Goal: Task Accomplishment & Management: Manage account settings

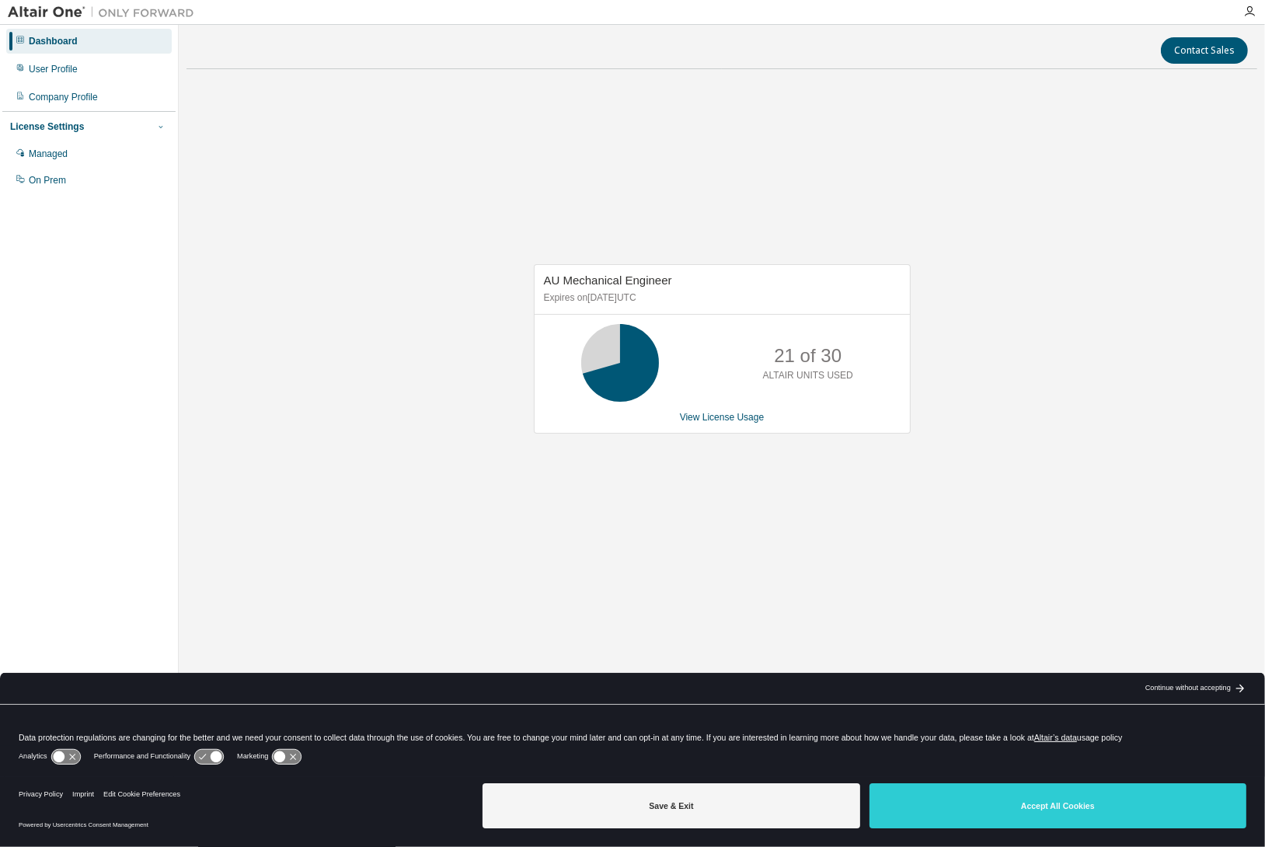
click at [160, 127] on icon "button" at bounding box center [161, 127] width 4 height 2
click at [160, 127] on icon "button" at bounding box center [161, 126] width 4 height 2
click at [727, 412] on link "View License Usage" at bounding box center [722, 417] width 85 height 11
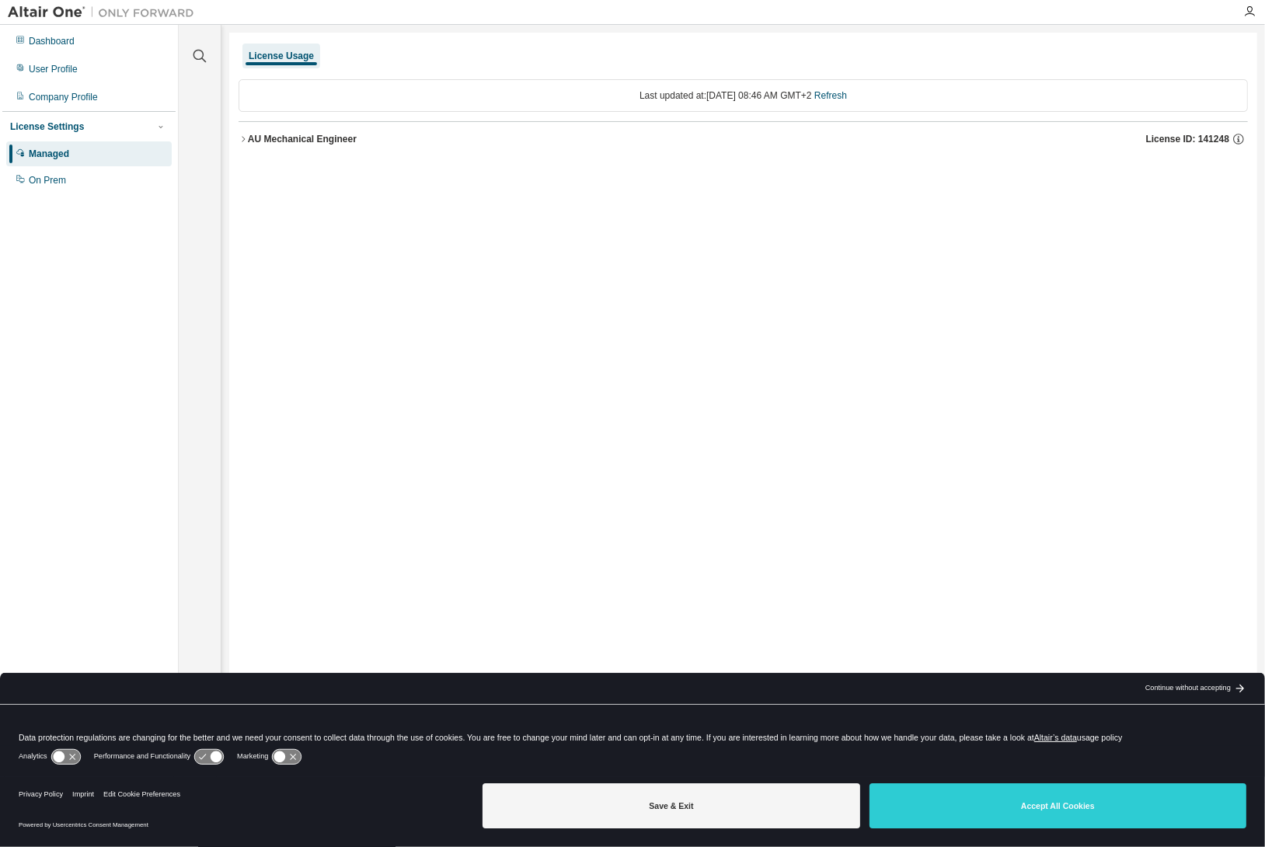
click at [246, 135] on icon "button" at bounding box center [243, 138] width 9 height 9
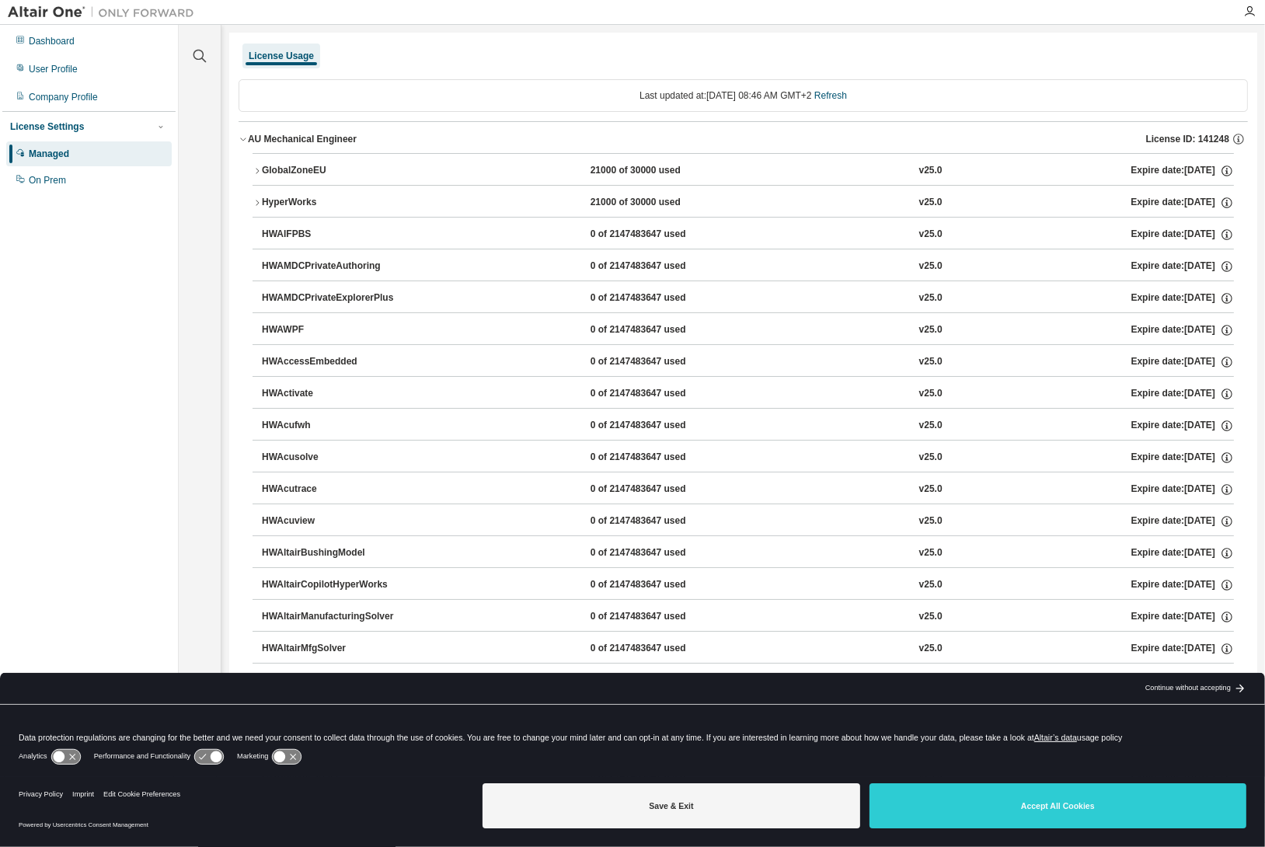
click at [246, 135] on icon "button" at bounding box center [243, 138] width 9 height 9
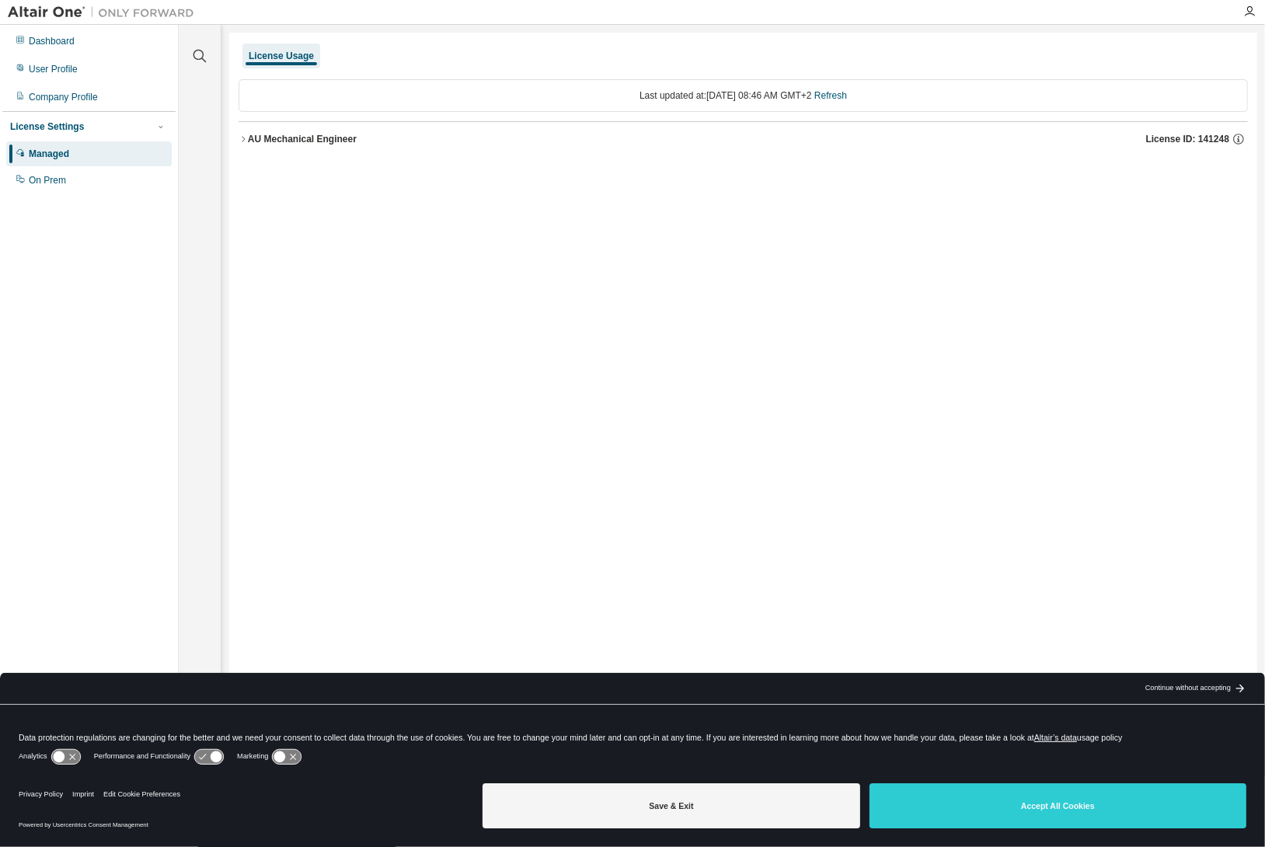
click at [57, 155] on div "Managed" at bounding box center [49, 154] width 40 height 12
click at [61, 64] on div "User Profile" at bounding box center [53, 69] width 49 height 12
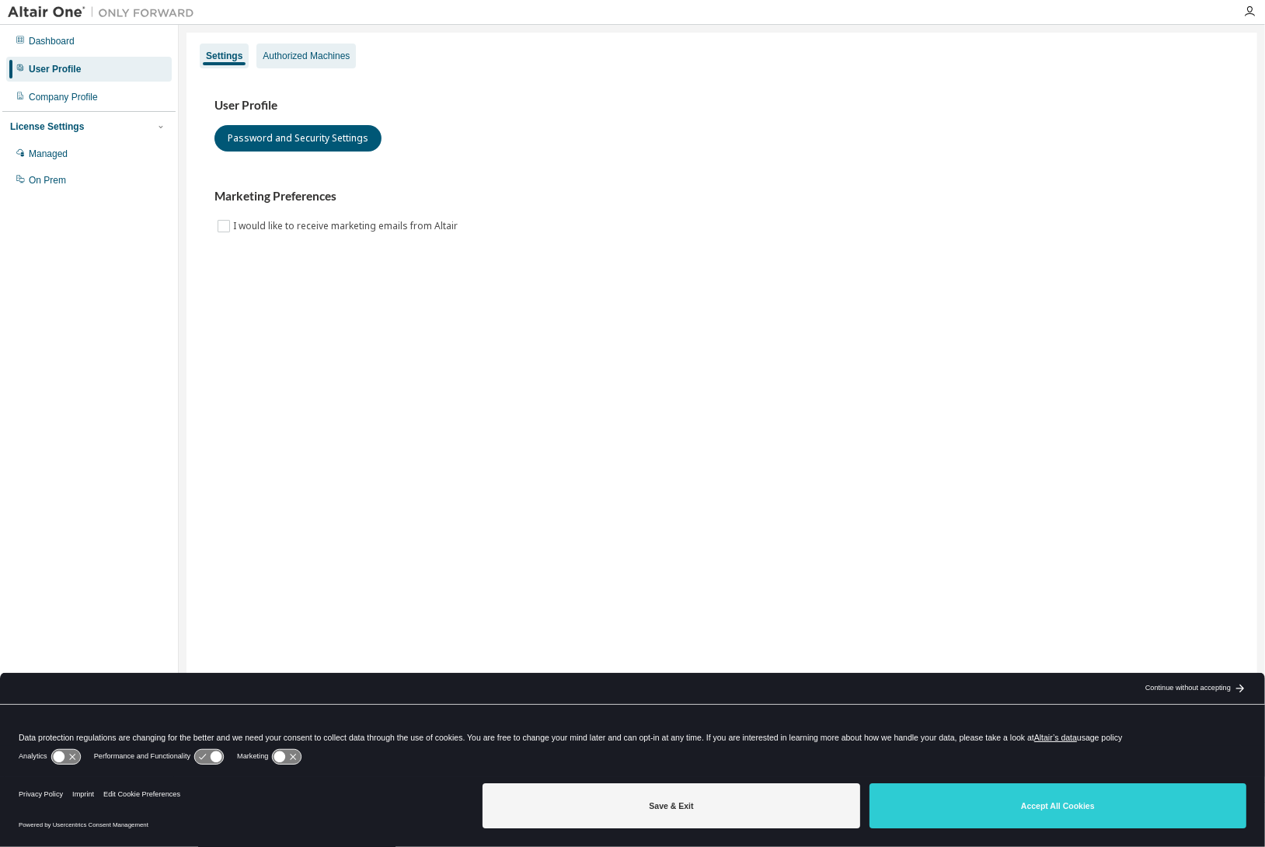
click at [325, 54] on div "Authorized Machines" at bounding box center [306, 56] width 87 height 12
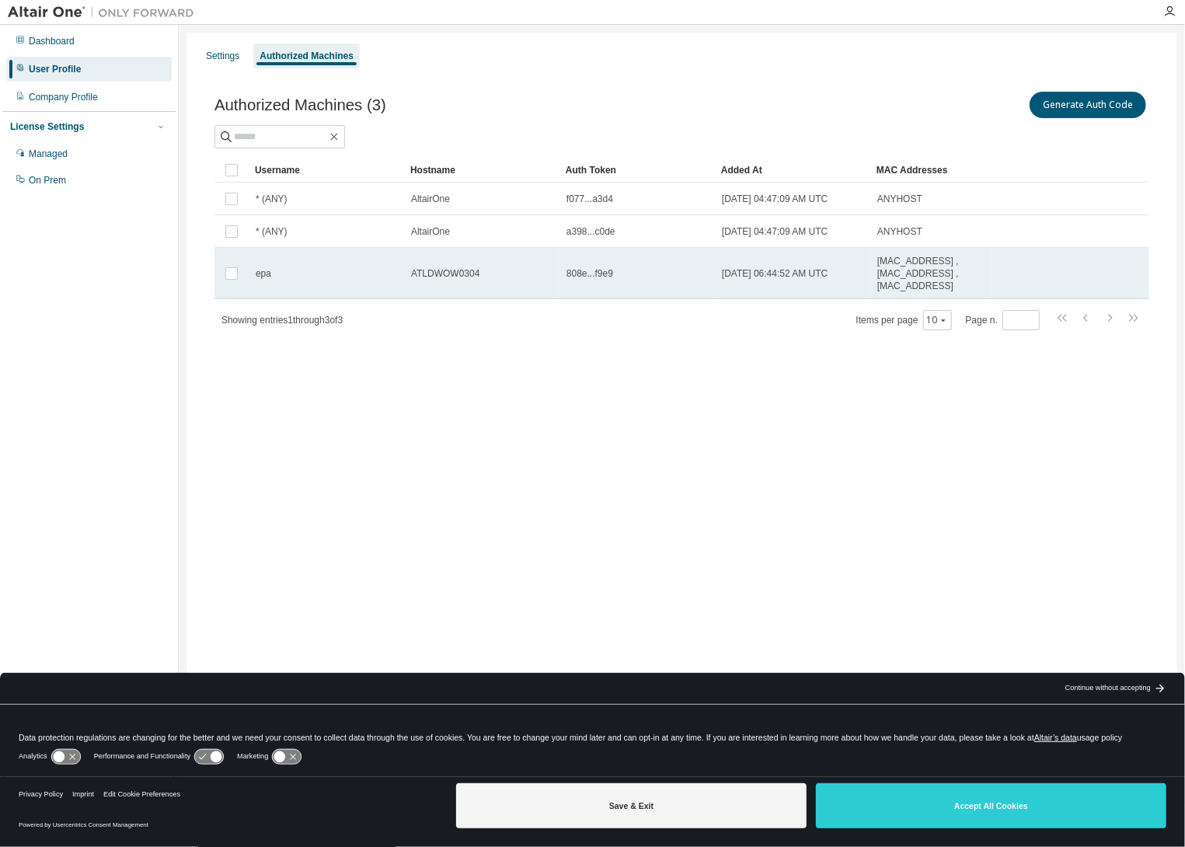
click at [997, 280] on tr "epa ATLDWOW0304 808e...f9e9 2025-09-02 06:44:52 AM UTC 00:50:56:C0:00:01 , 00:5…" at bounding box center [681, 273] width 935 height 51
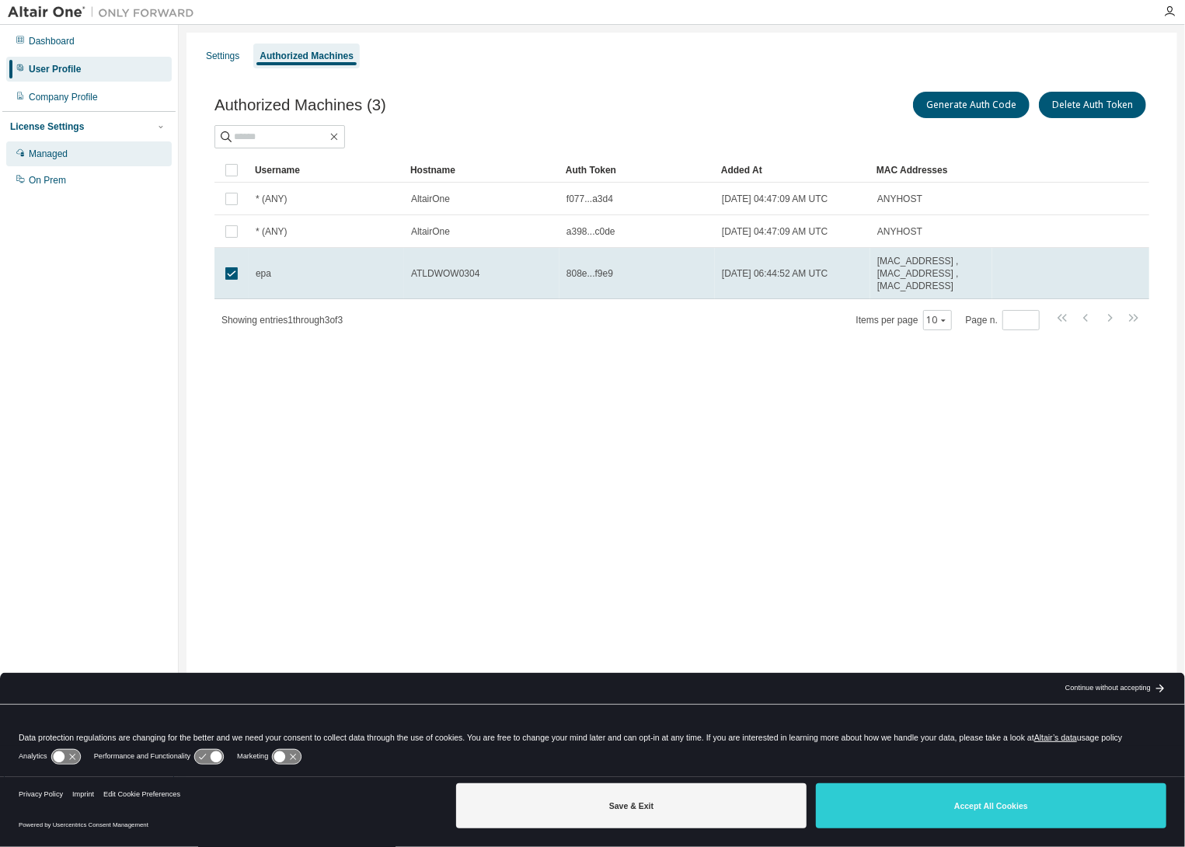
click at [54, 158] on div "Managed" at bounding box center [48, 154] width 39 height 12
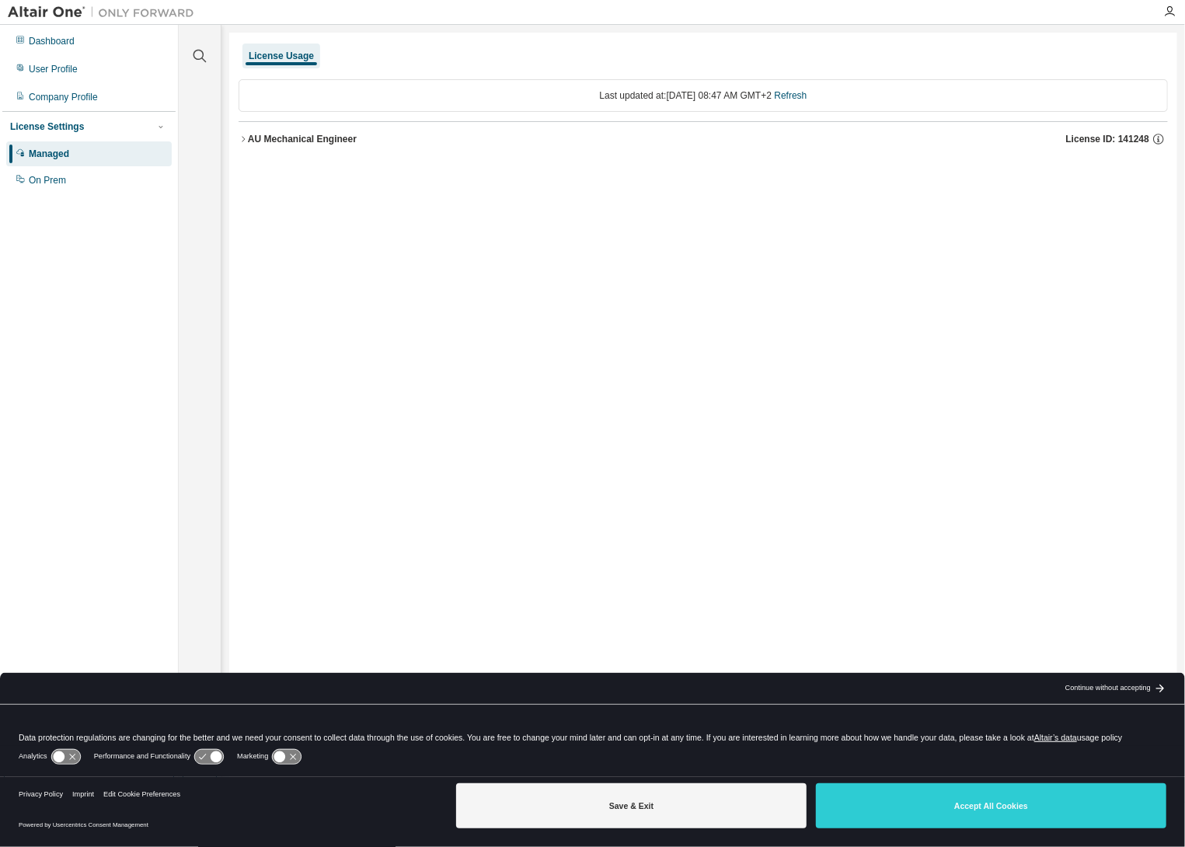
click at [328, 141] on div "AU Mechanical Engineer" at bounding box center [302, 139] width 109 height 12
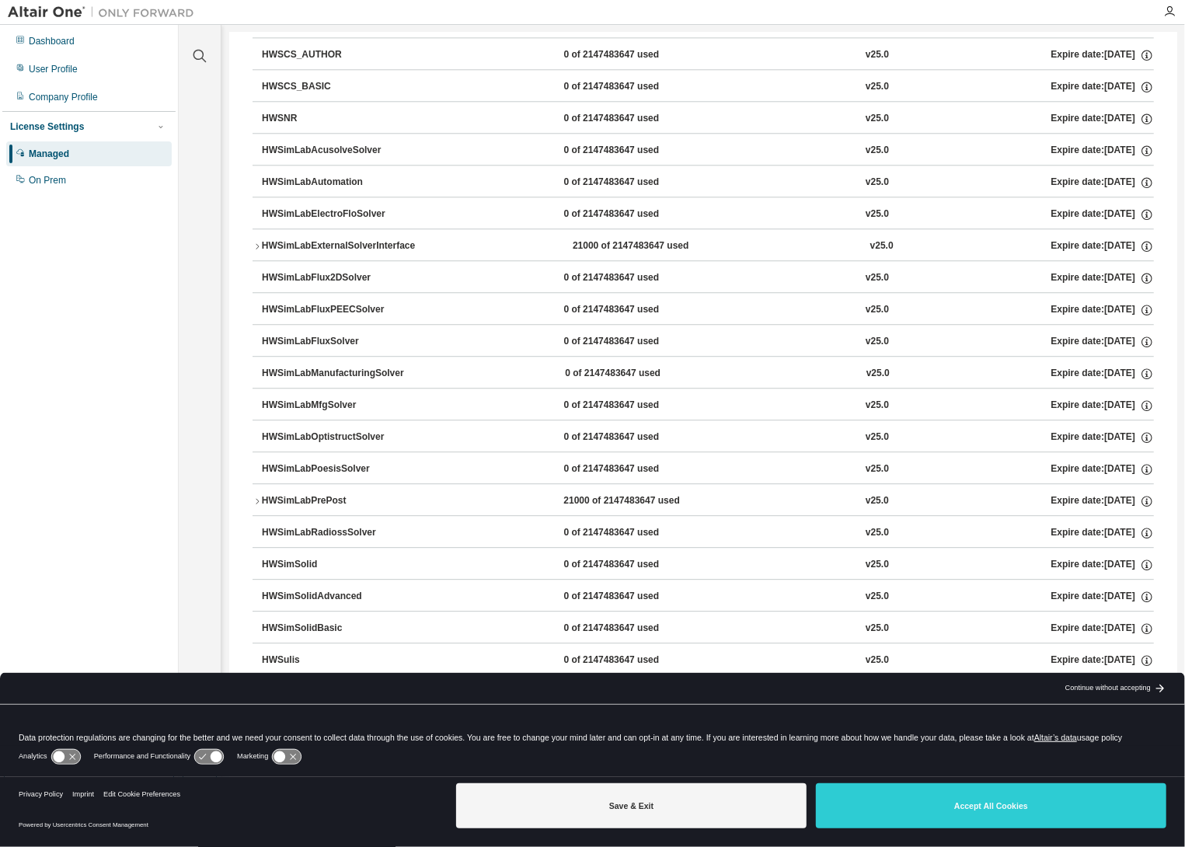
scroll to position [6036, 0]
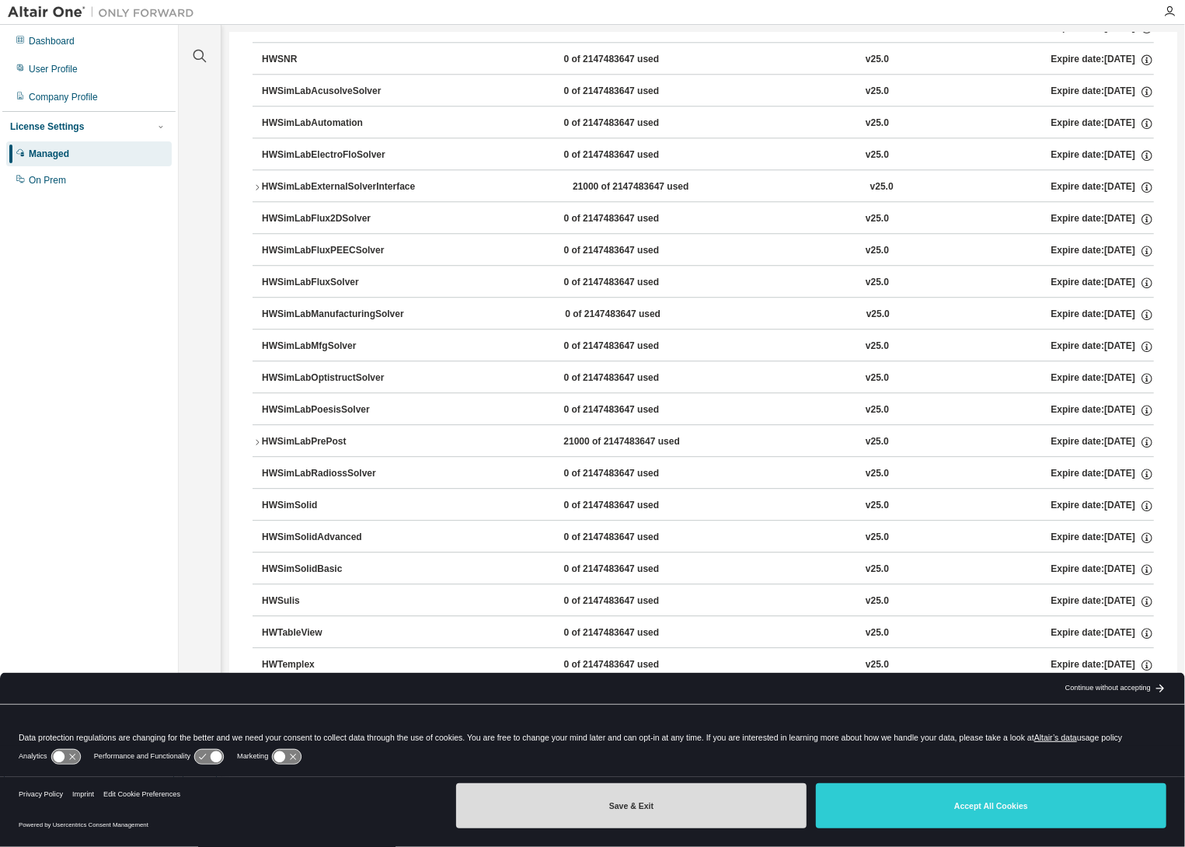
click at [642, 804] on button "Save & Exit" at bounding box center [631, 805] width 350 height 45
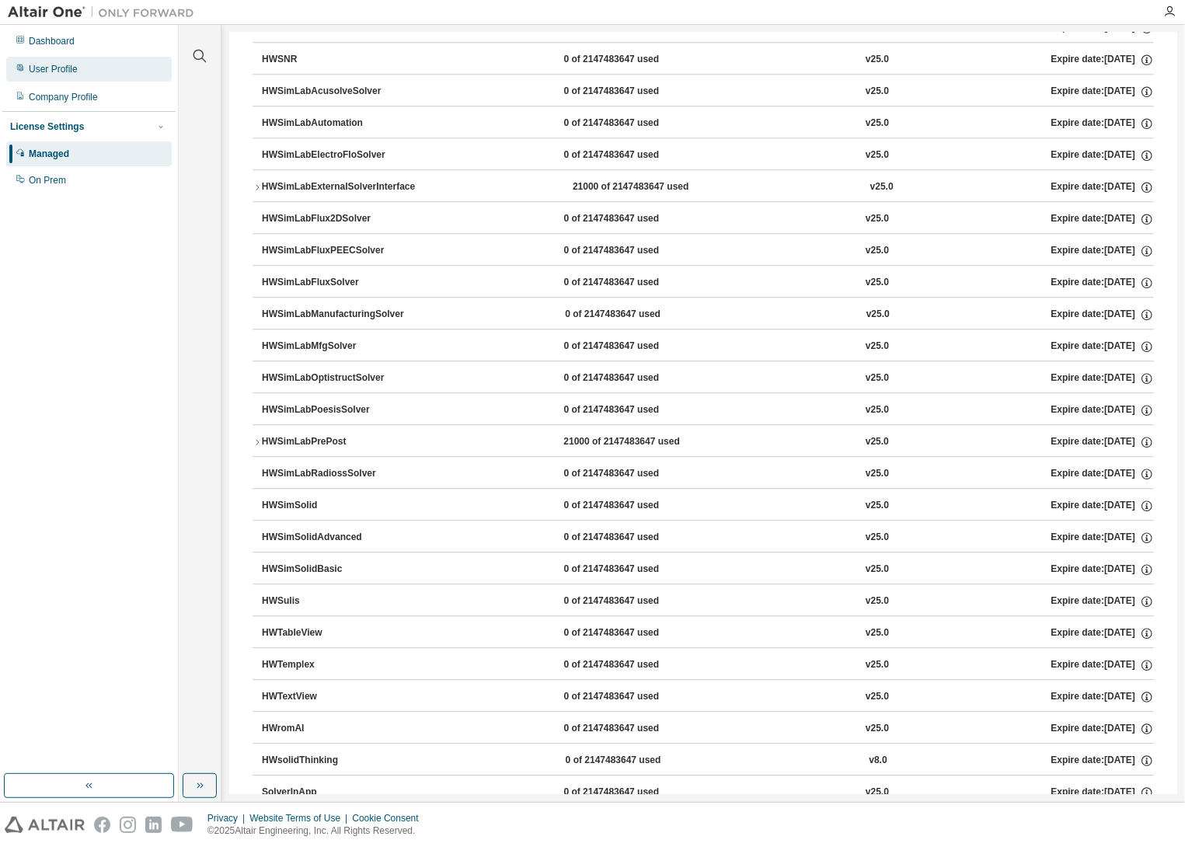
click at [61, 71] on div "User Profile" at bounding box center [53, 69] width 49 height 12
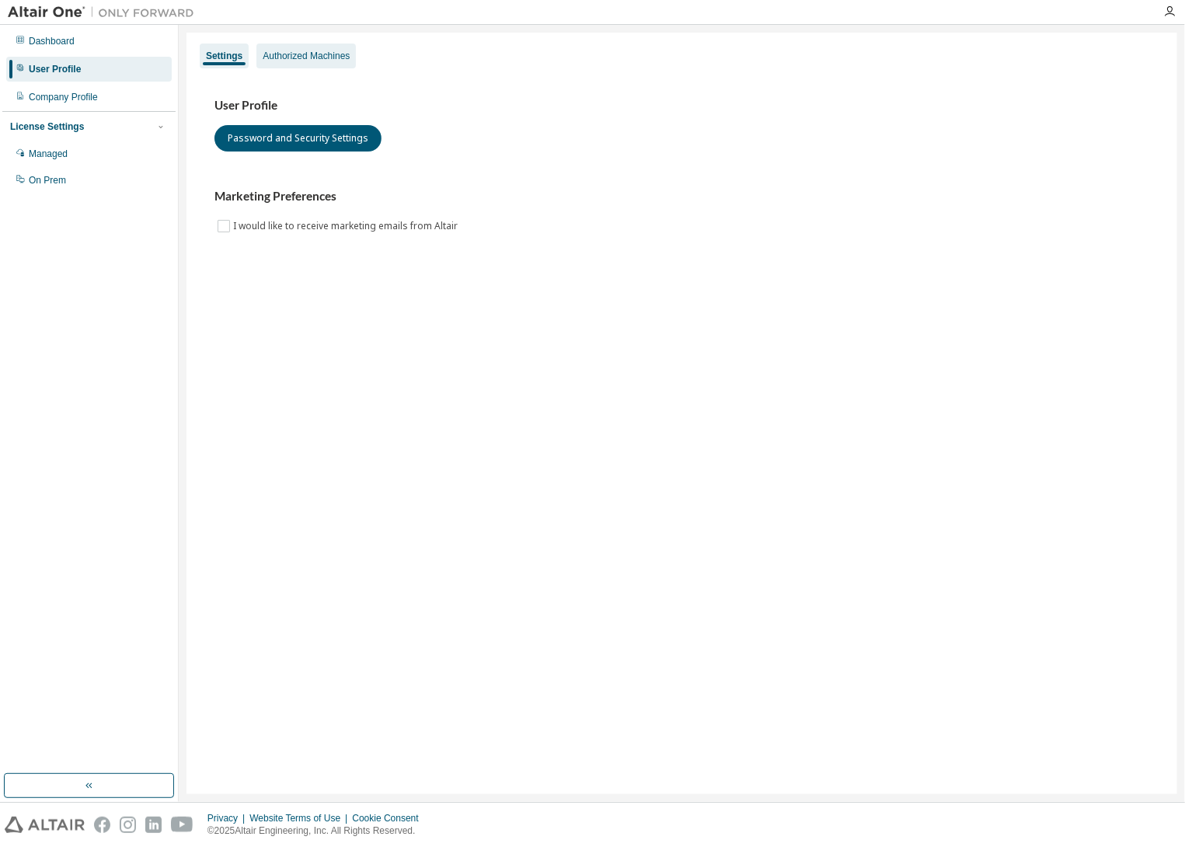
click at [304, 56] on div "Authorized Machines" at bounding box center [306, 56] width 87 height 12
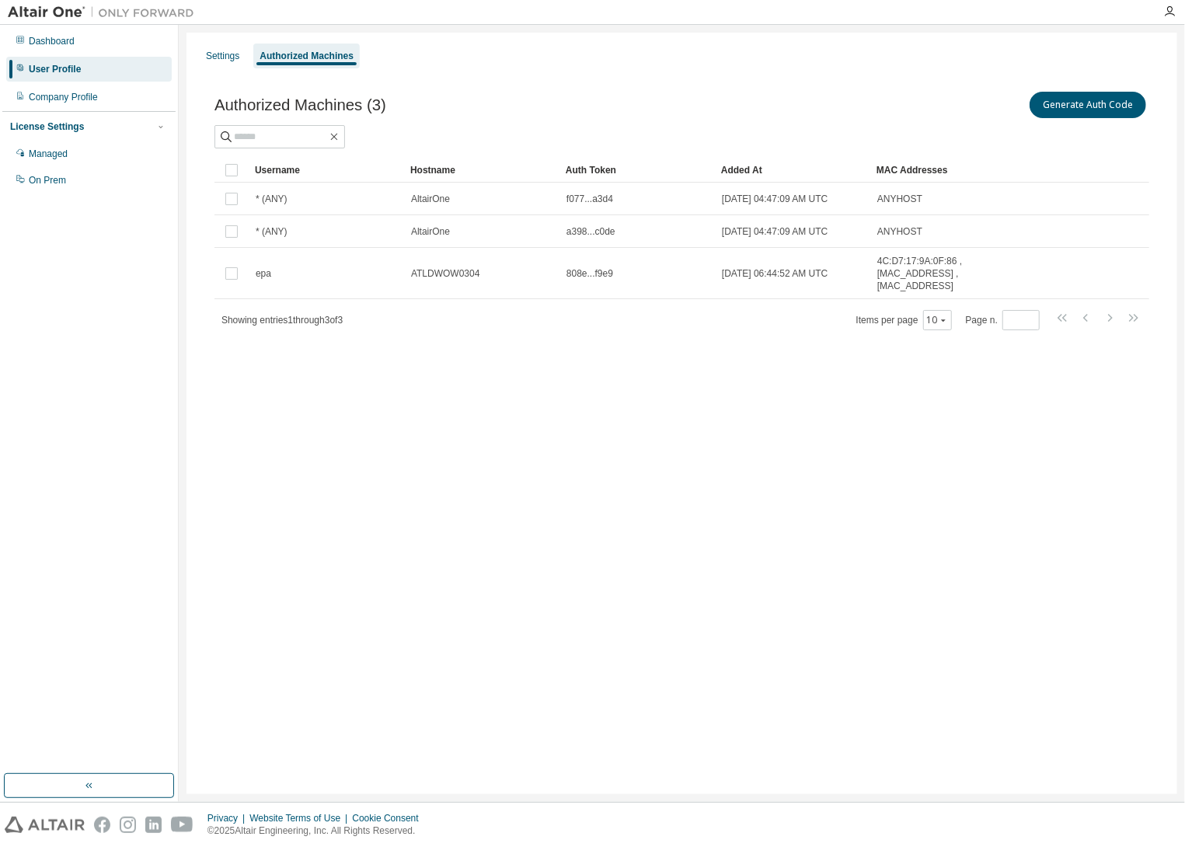
drag, startPoint x: 529, startPoint y: 277, endPoint x: 468, endPoint y: 369, distance: 111.0
click at [468, 369] on div "Authorized Machines (3) Generate Auth Code Clear Load Save Save As Field Operat…" at bounding box center [682, 220] width 972 height 301
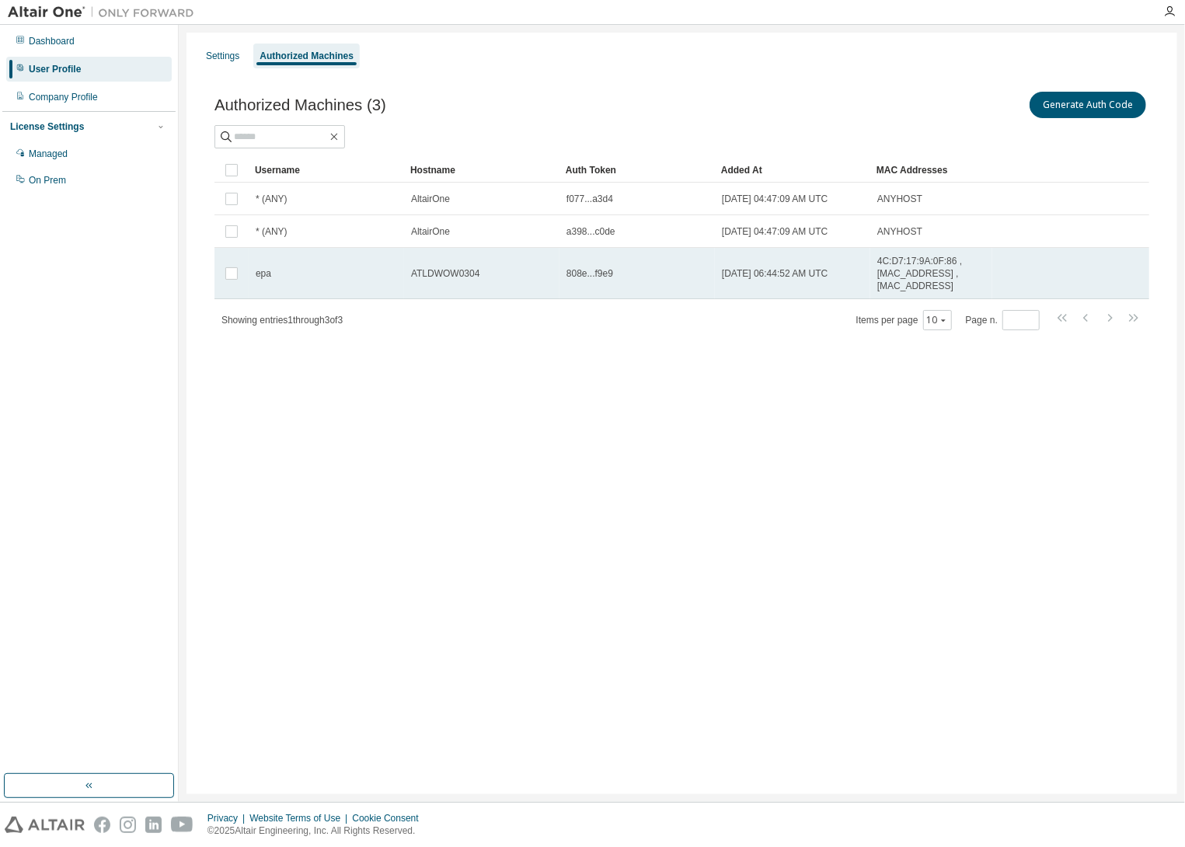
click at [841, 265] on td "2025-09-02 06:44:52 AM UTC" at bounding box center [792, 273] width 155 height 51
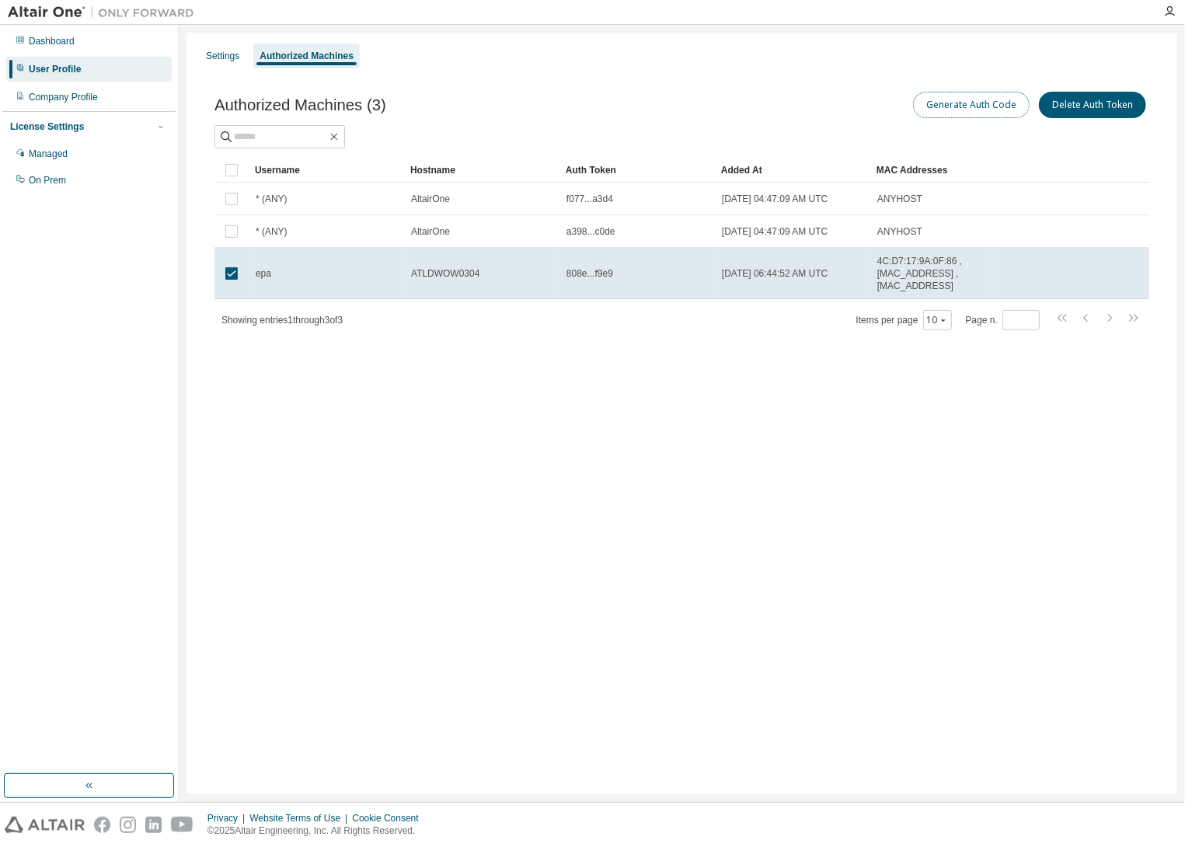
click at [1000, 106] on button "Generate Auth Code" at bounding box center [971, 105] width 117 height 26
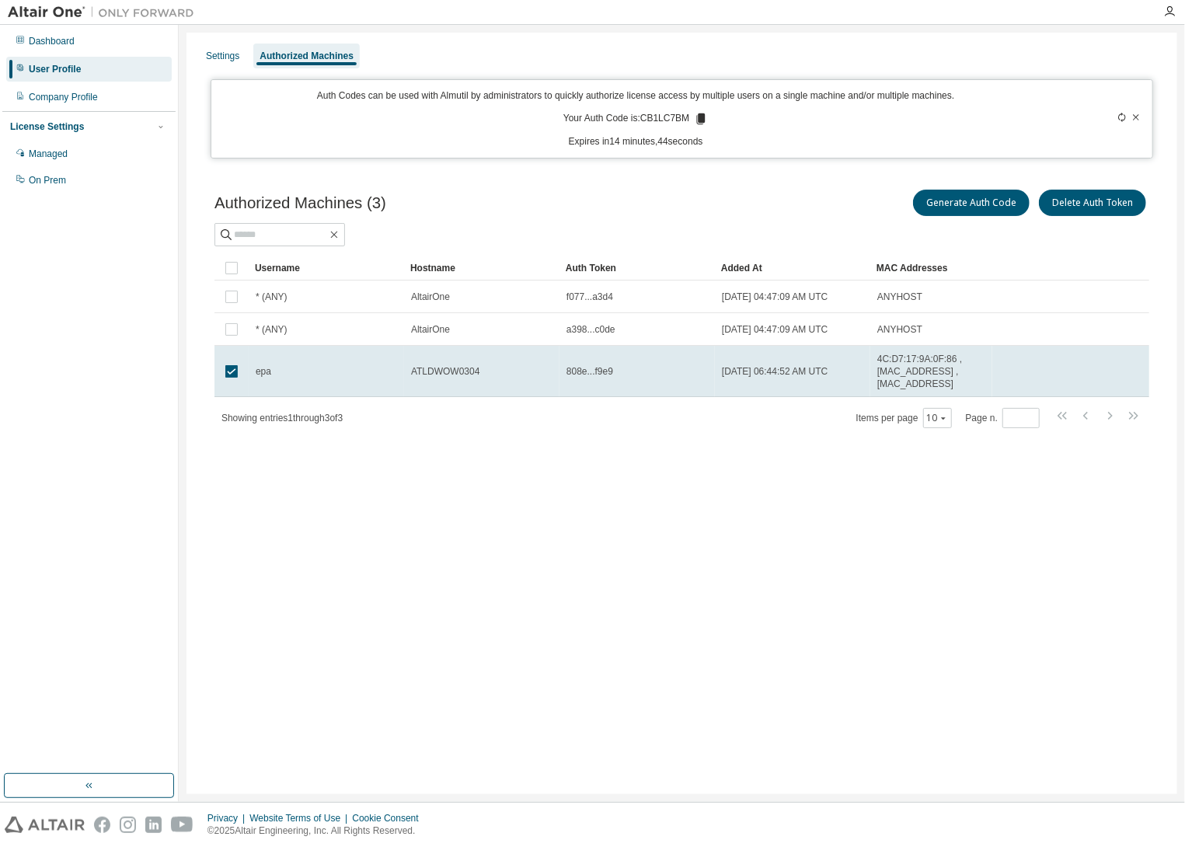
click at [703, 120] on icon at bounding box center [701, 119] width 14 height 14
click at [304, 553] on div "Settings Authorized Machines Auth Codes can be used with Almutil by administrat…" at bounding box center [681, 413] width 991 height 761
click at [54, 150] on div "Managed" at bounding box center [48, 154] width 39 height 12
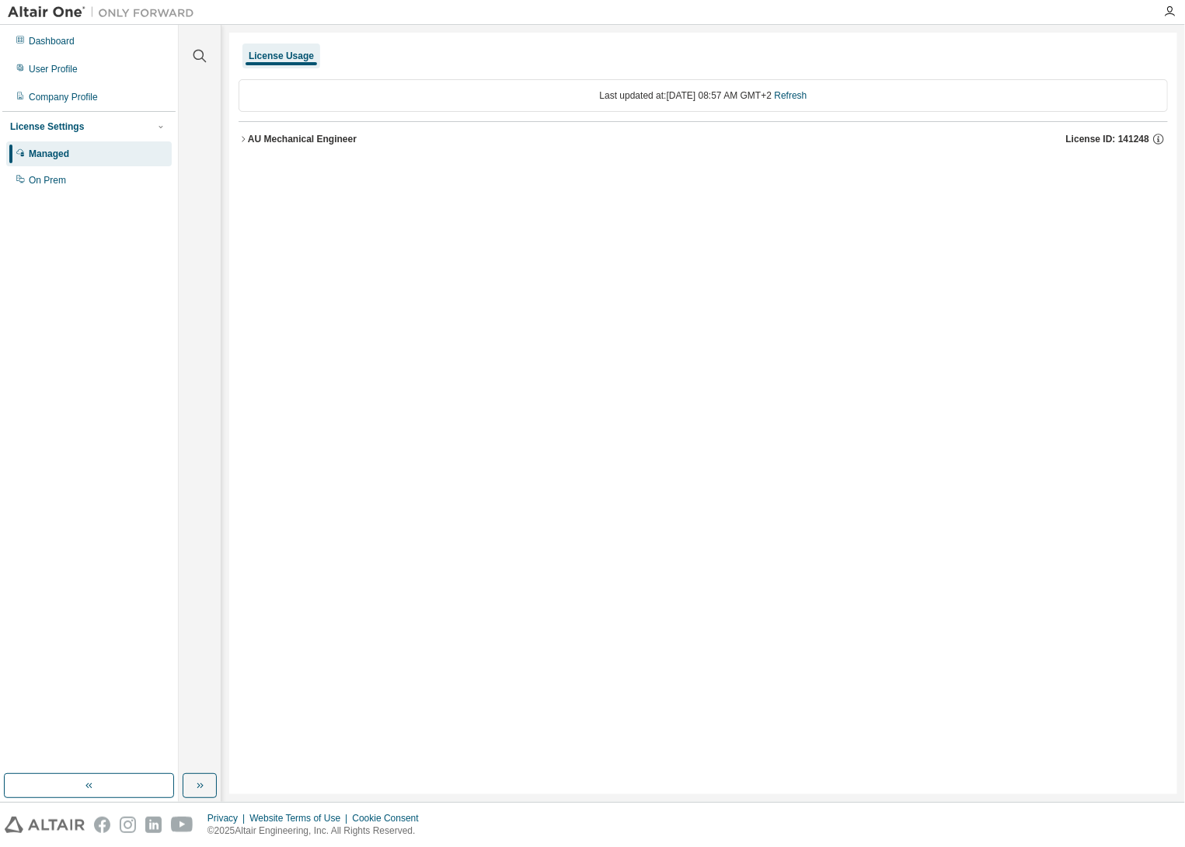
click at [242, 138] on icon "button" at bounding box center [243, 138] width 9 height 9
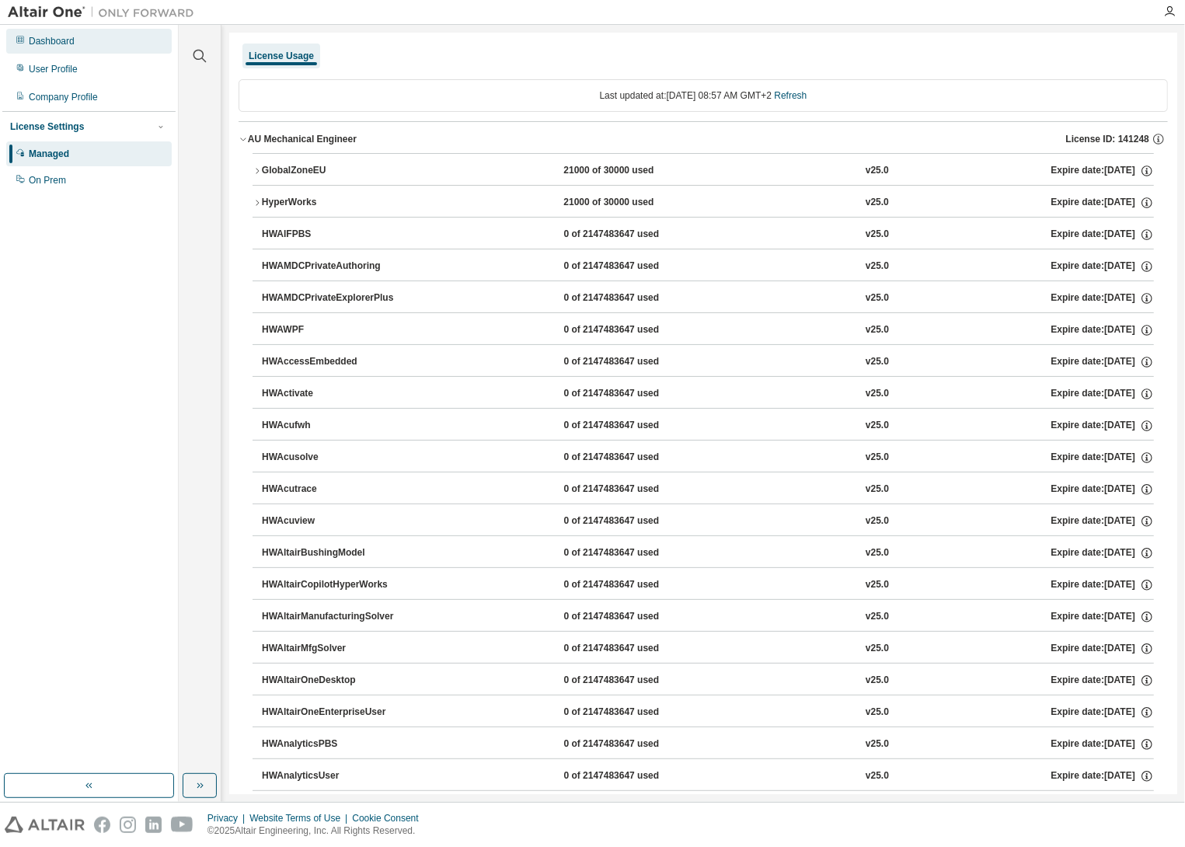
click at [82, 51] on div "Dashboard" at bounding box center [88, 41] width 165 height 25
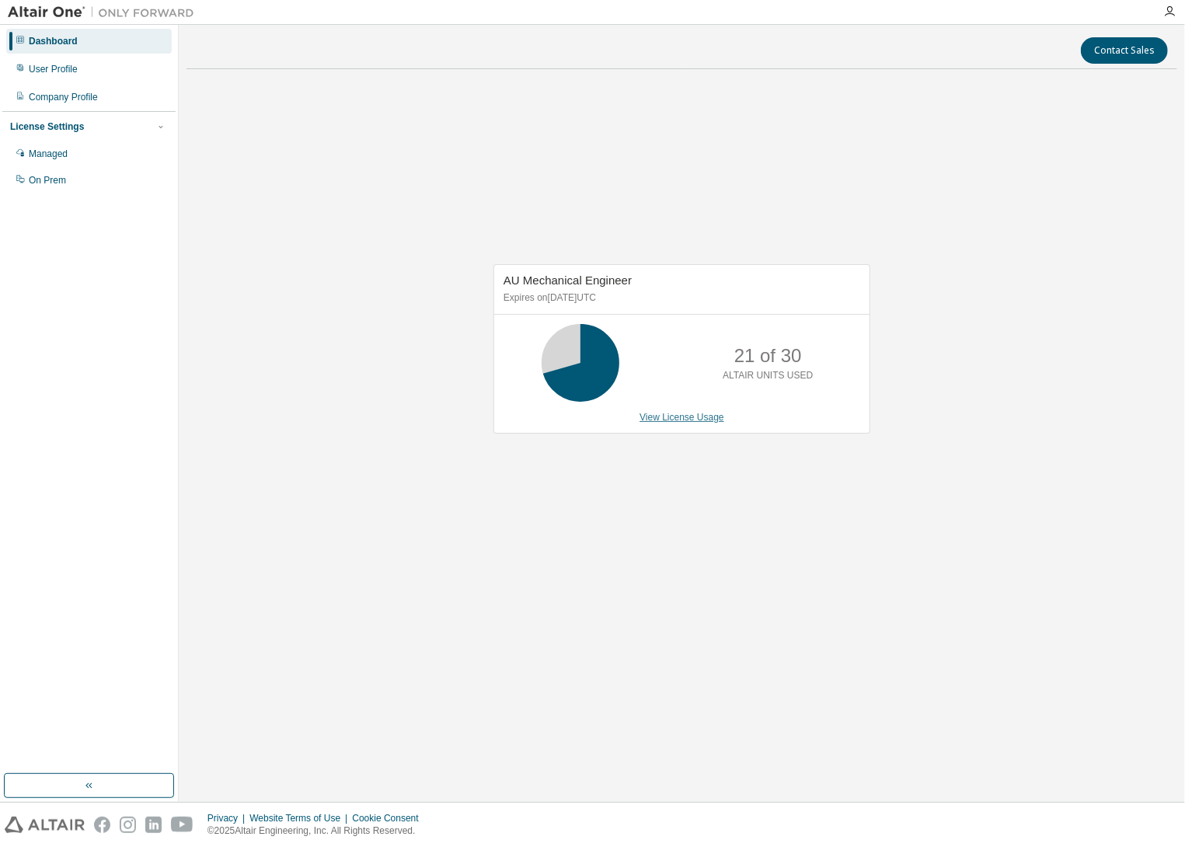
click at [685, 417] on link "View License Usage" at bounding box center [681, 417] width 85 height 11
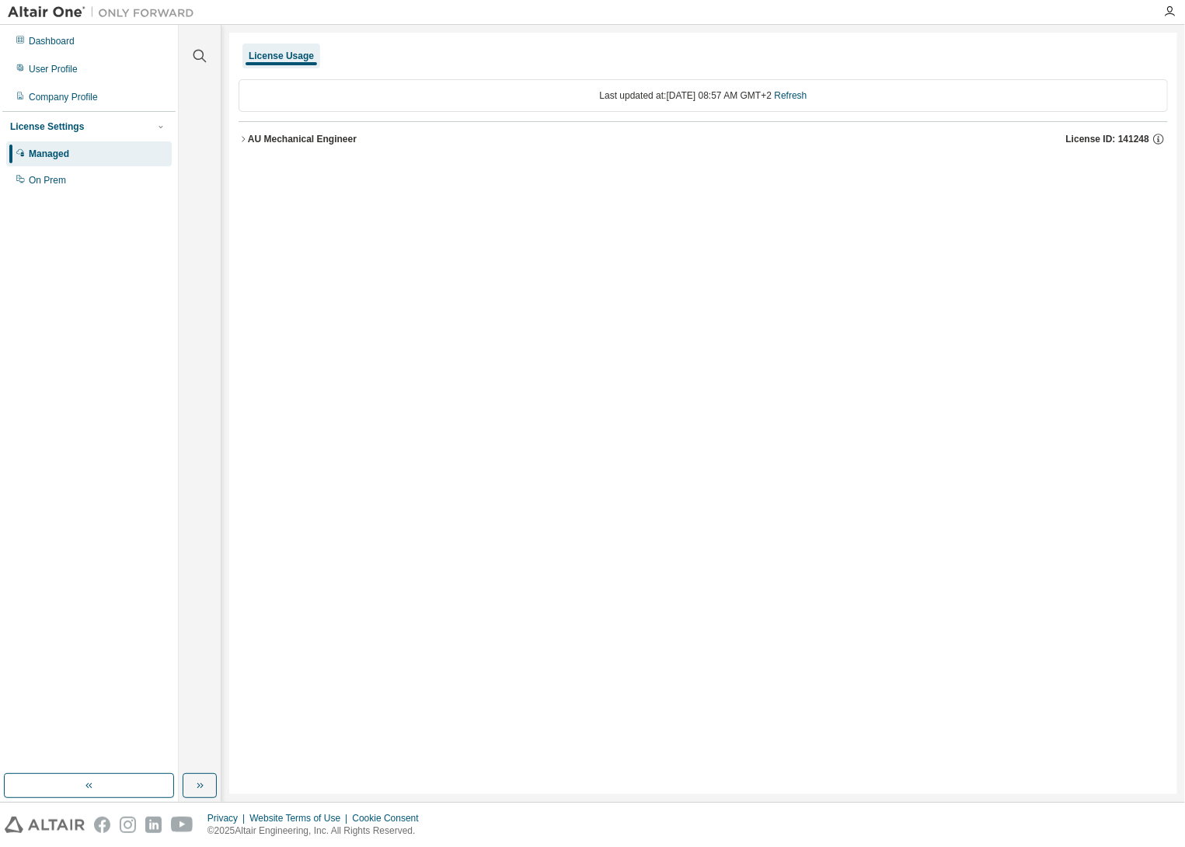
click at [242, 141] on icon "button" at bounding box center [243, 138] width 9 height 9
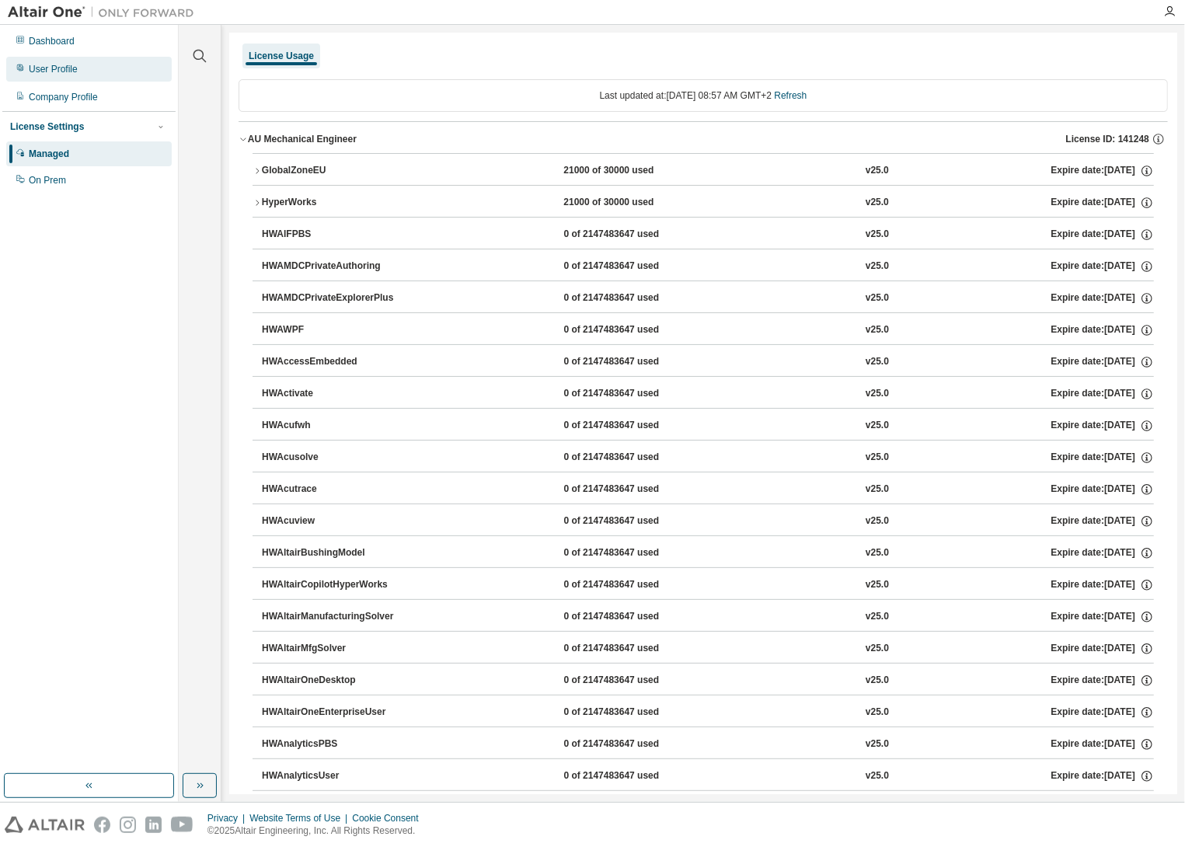
click at [64, 64] on div "User Profile" at bounding box center [53, 69] width 49 height 12
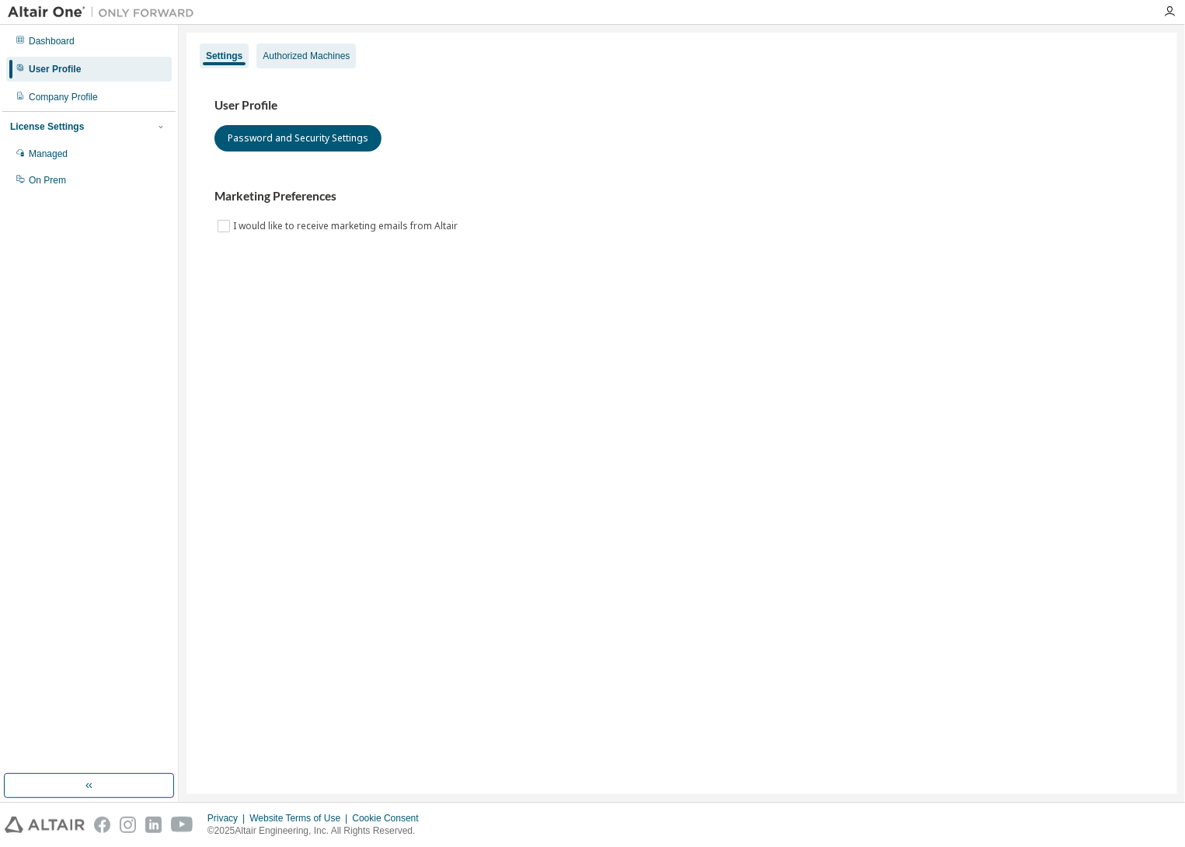
click at [315, 54] on div "Authorized Machines" at bounding box center [306, 56] width 87 height 12
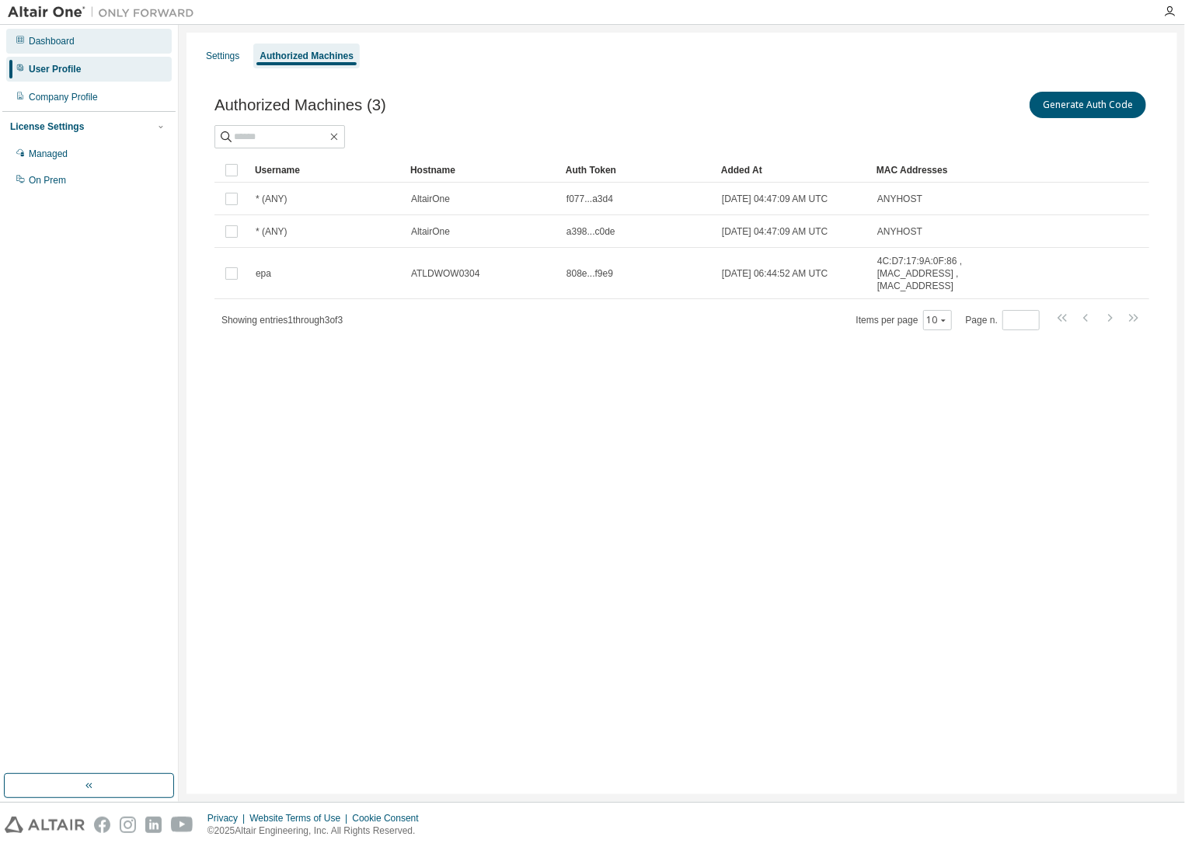
click at [47, 46] on div "Dashboard" at bounding box center [52, 41] width 46 height 12
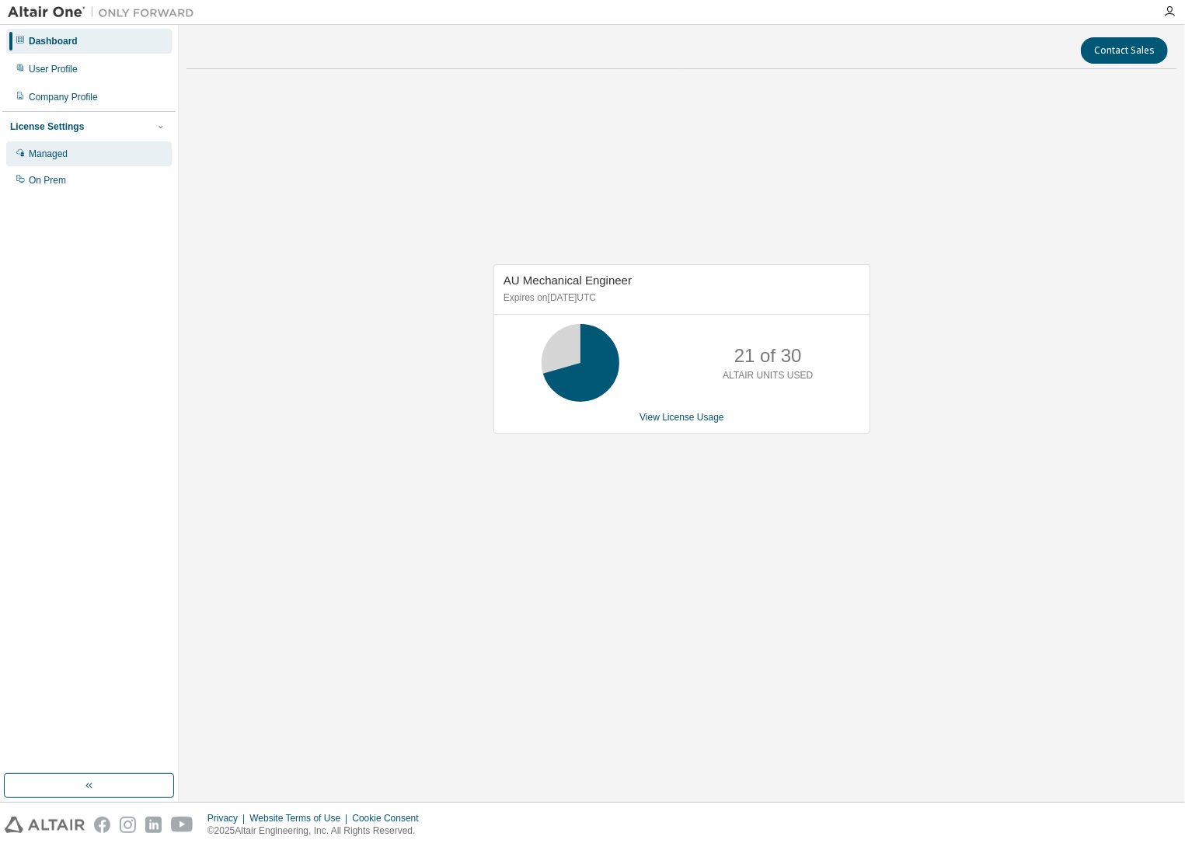
click at [50, 148] on div "Managed" at bounding box center [48, 154] width 39 height 12
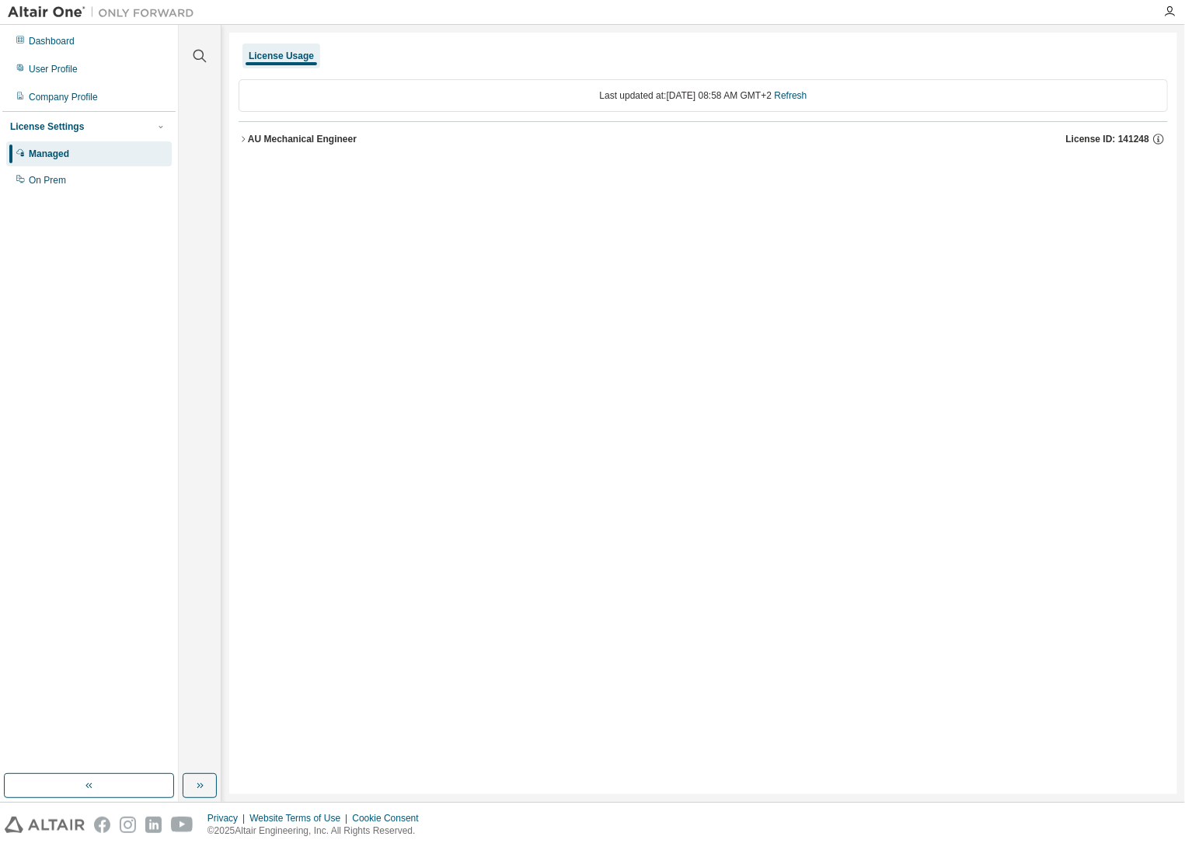
click at [246, 136] on icon "button" at bounding box center [243, 138] width 9 height 9
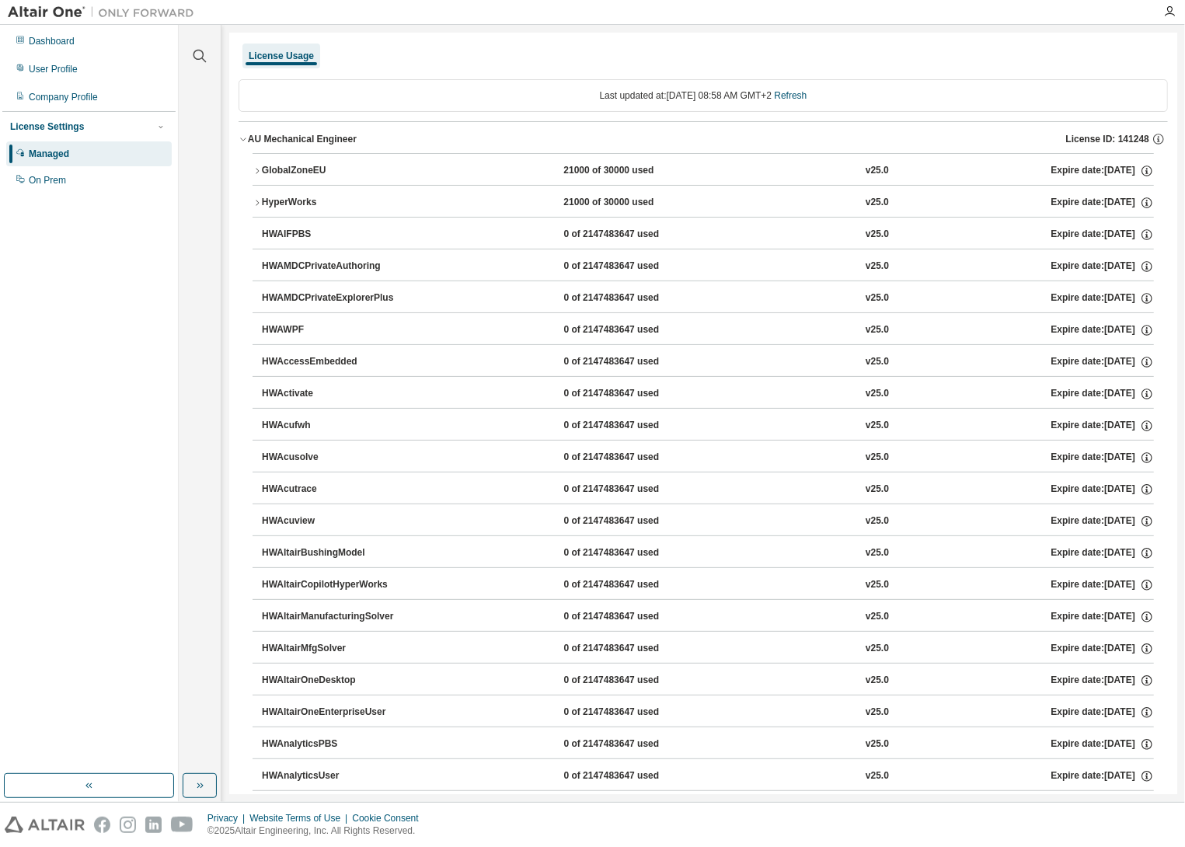
click at [243, 138] on icon "button" at bounding box center [243, 138] width 9 height 9
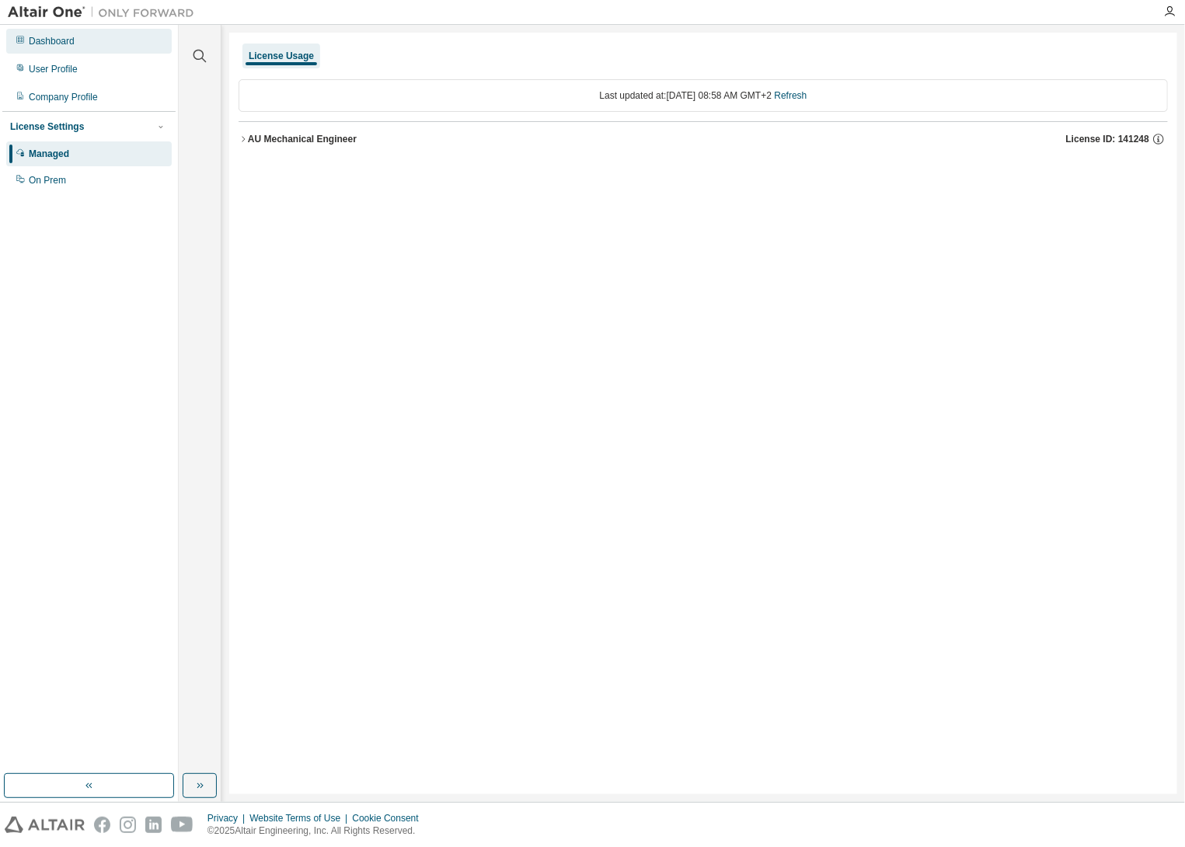
click at [51, 46] on div "Dashboard" at bounding box center [52, 41] width 46 height 12
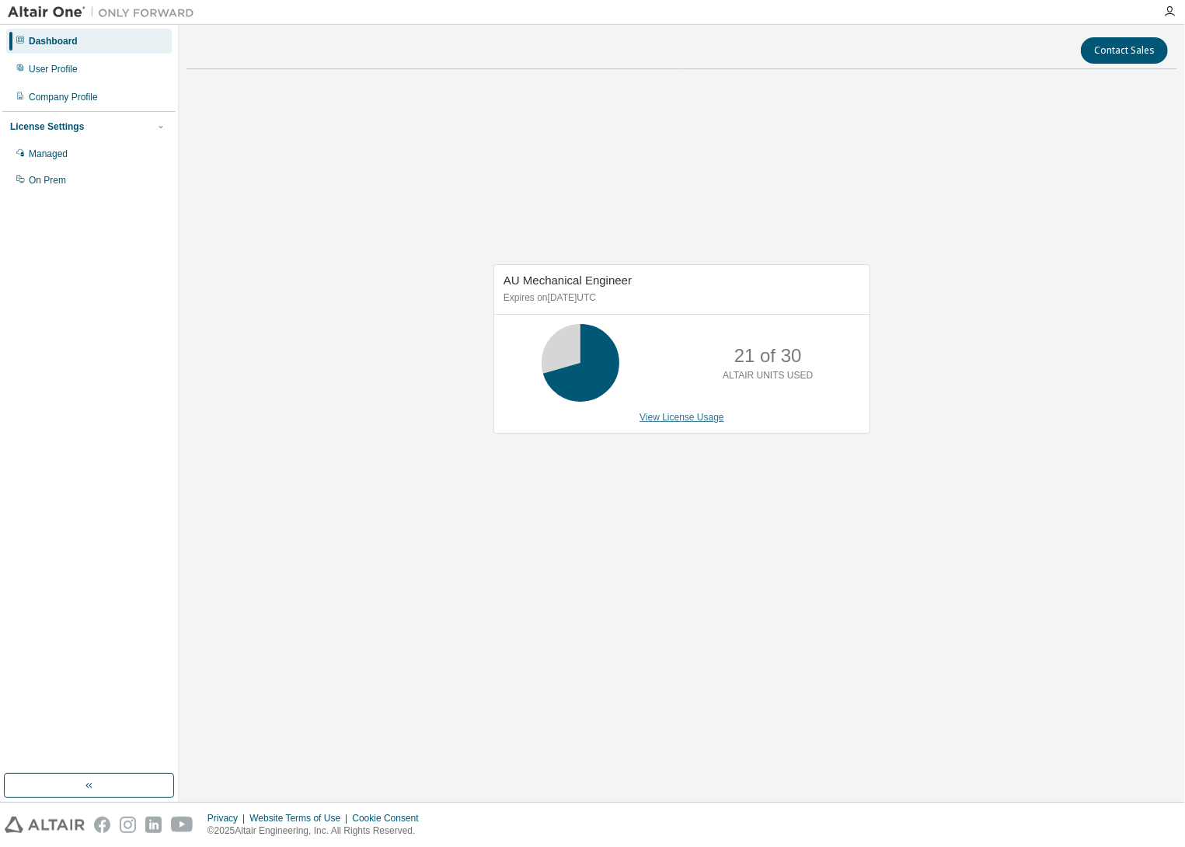
click at [698, 416] on link "View License Usage" at bounding box center [681, 417] width 85 height 11
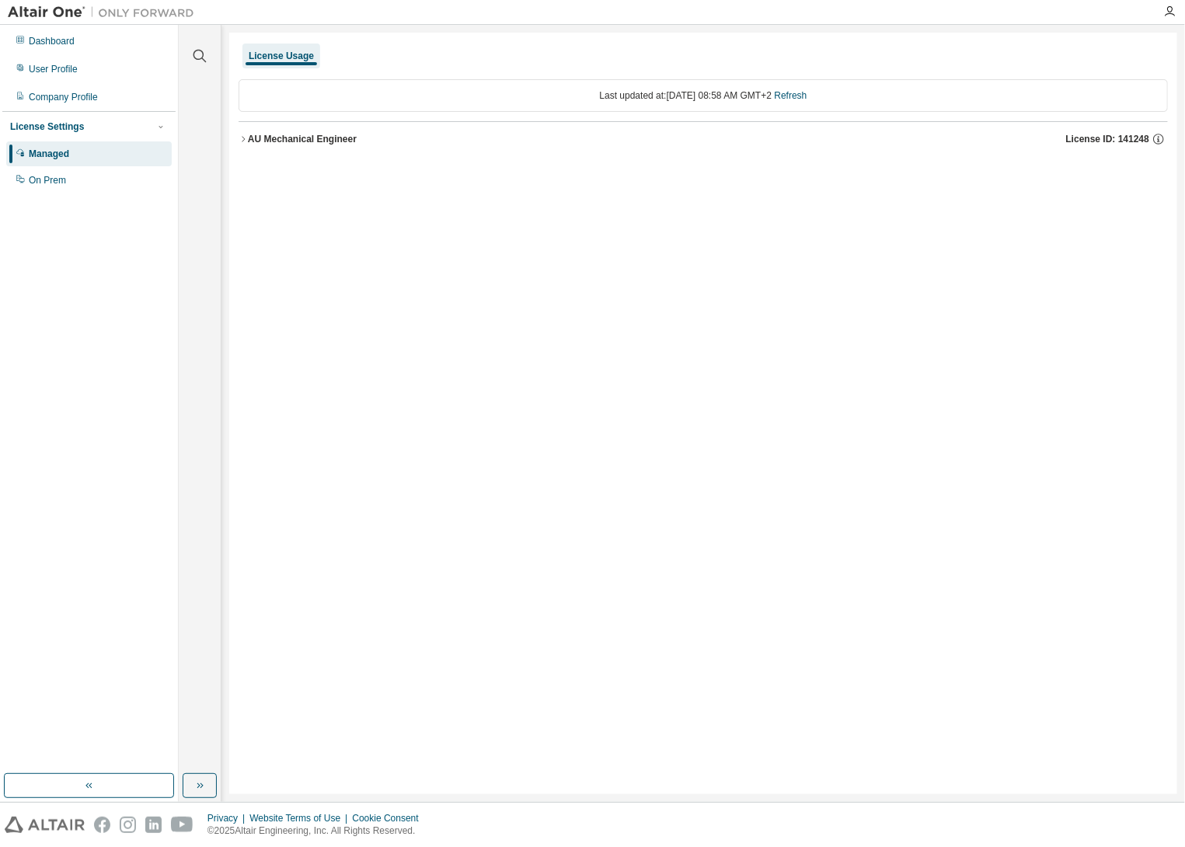
click at [240, 138] on icon "button" at bounding box center [243, 138] width 9 height 9
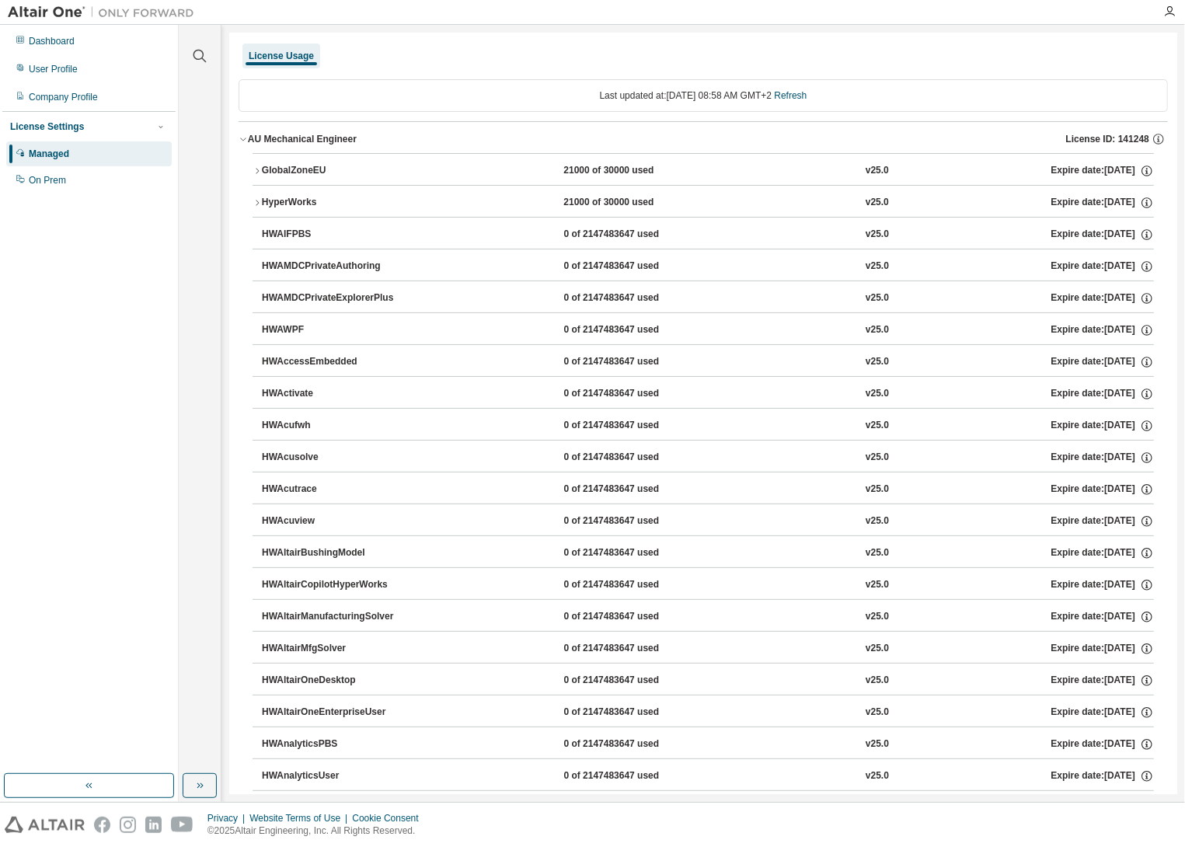
click at [255, 168] on icon "button" at bounding box center [257, 170] width 9 height 9
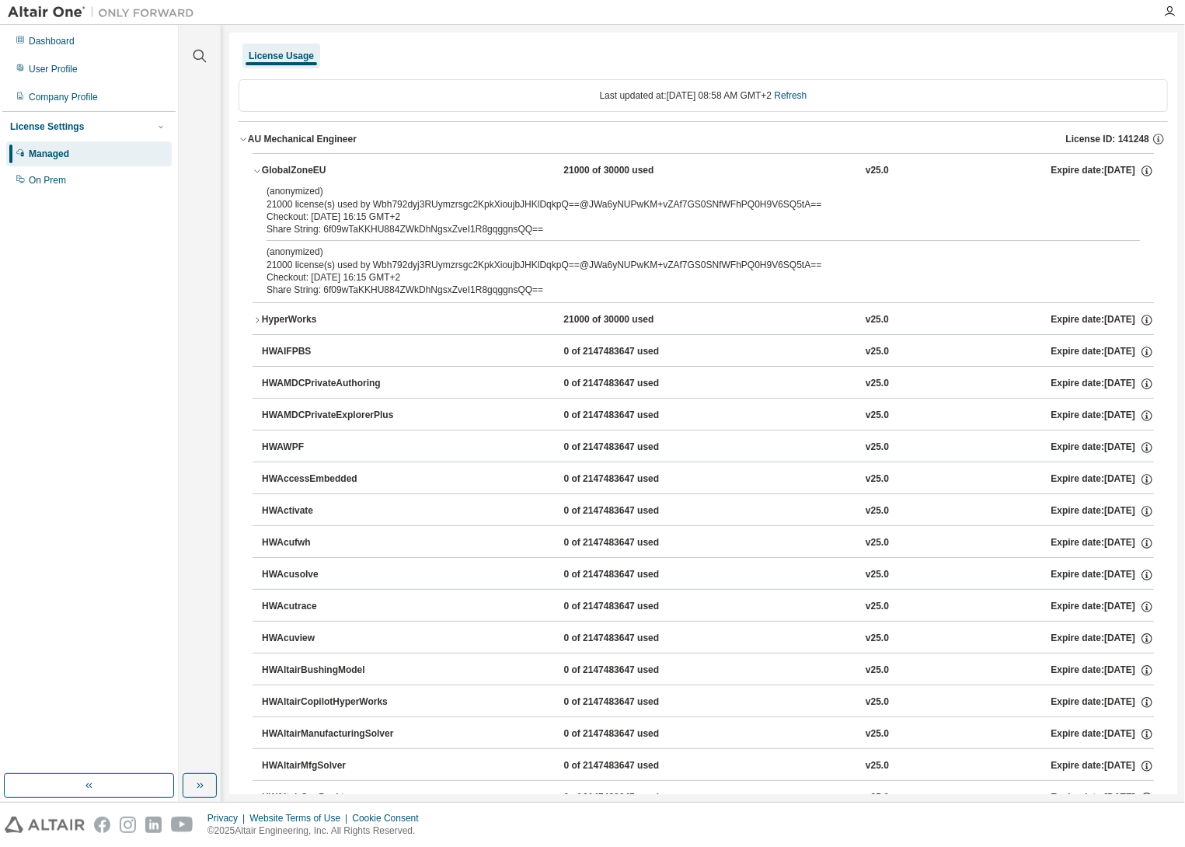
click at [256, 173] on icon "button" at bounding box center [257, 170] width 9 height 9
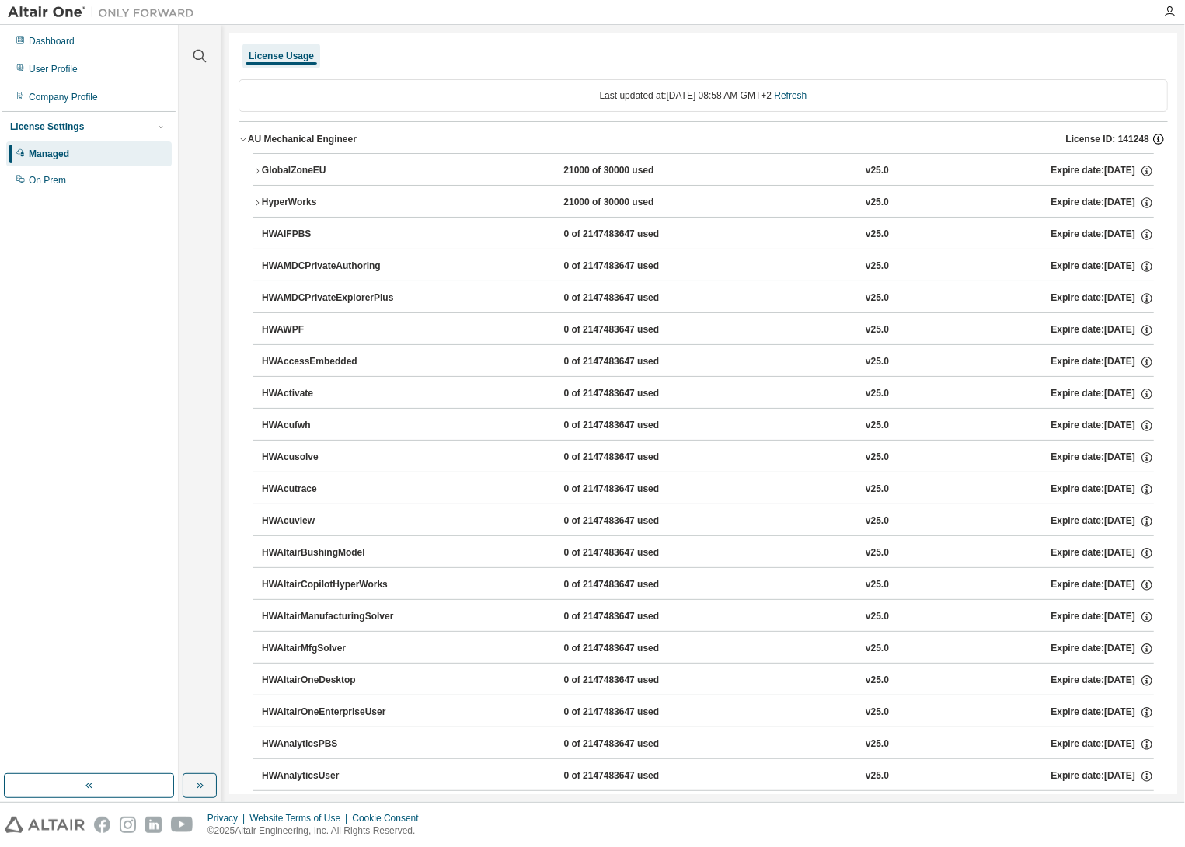
click at [1153, 136] on icon "button" at bounding box center [1158, 139] width 14 height 14
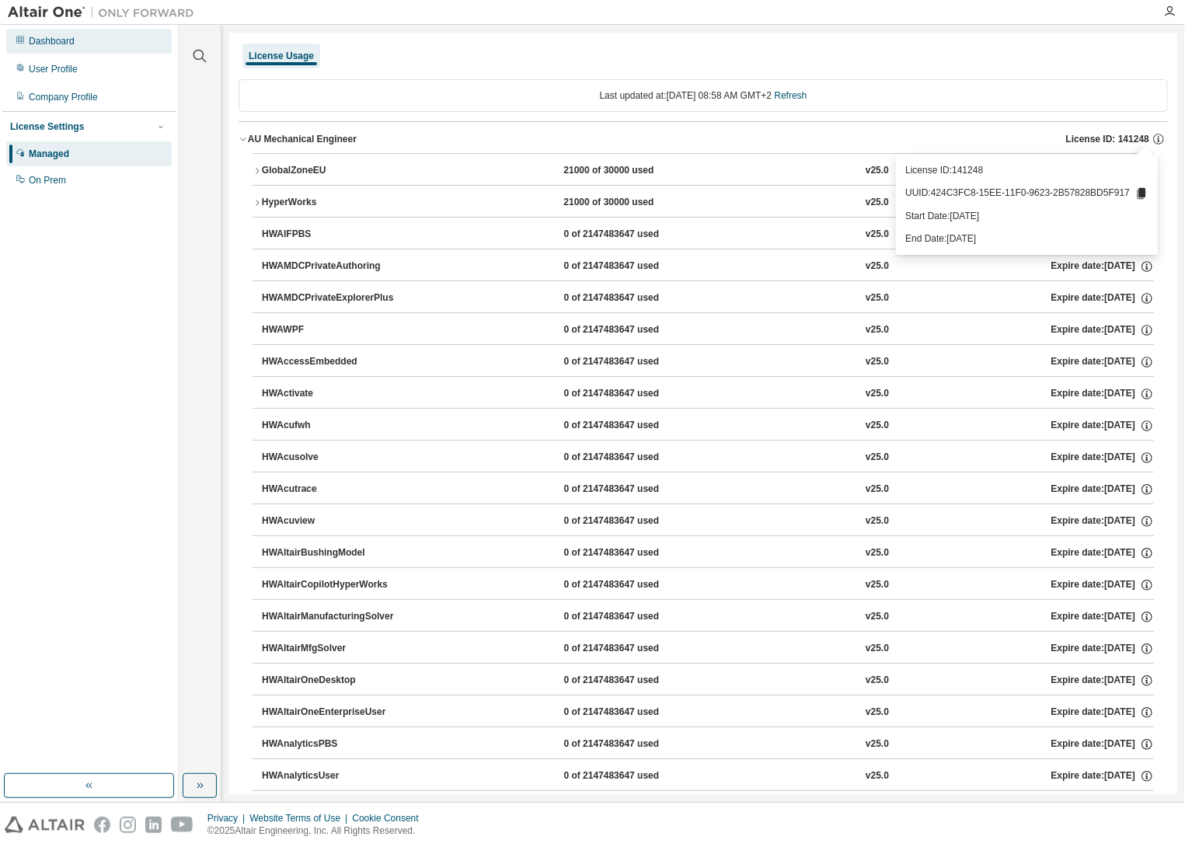
click at [72, 48] on div "Dashboard" at bounding box center [88, 41] width 165 height 25
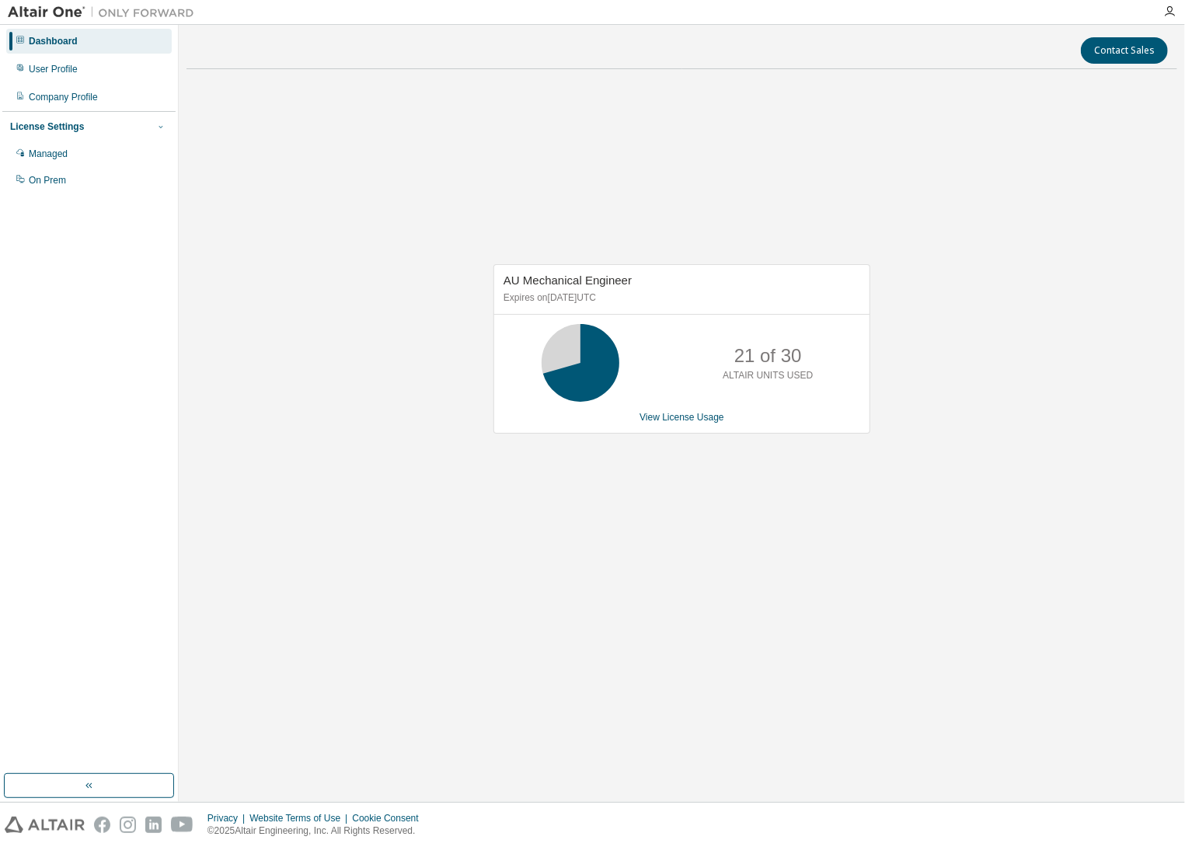
click at [162, 126] on icon "button" at bounding box center [160, 126] width 9 height 9
click at [158, 127] on icon "button" at bounding box center [160, 126] width 9 height 9
